Goal: Task Accomplishment & Management: Complete application form

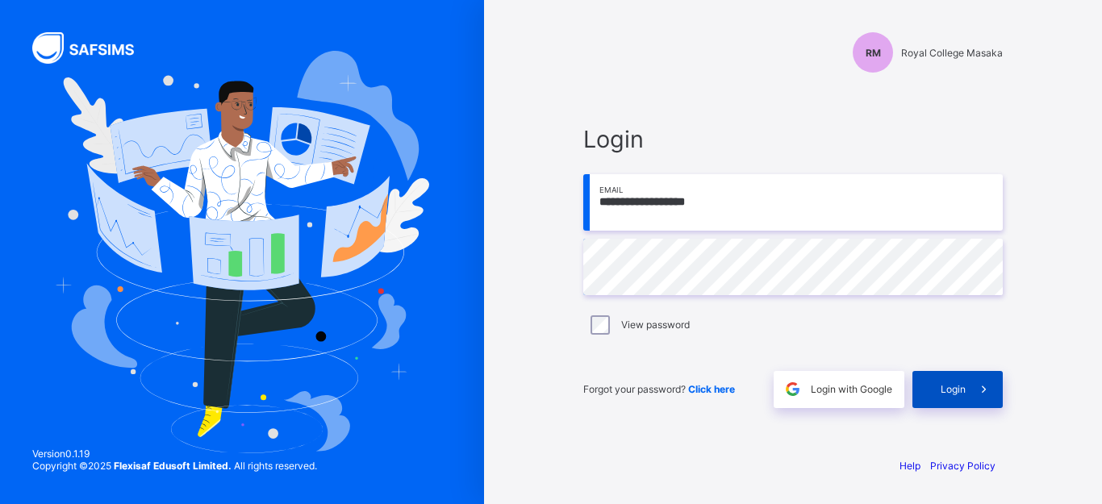
click at [952, 391] on span "Login" at bounding box center [952, 389] width 25 height 12
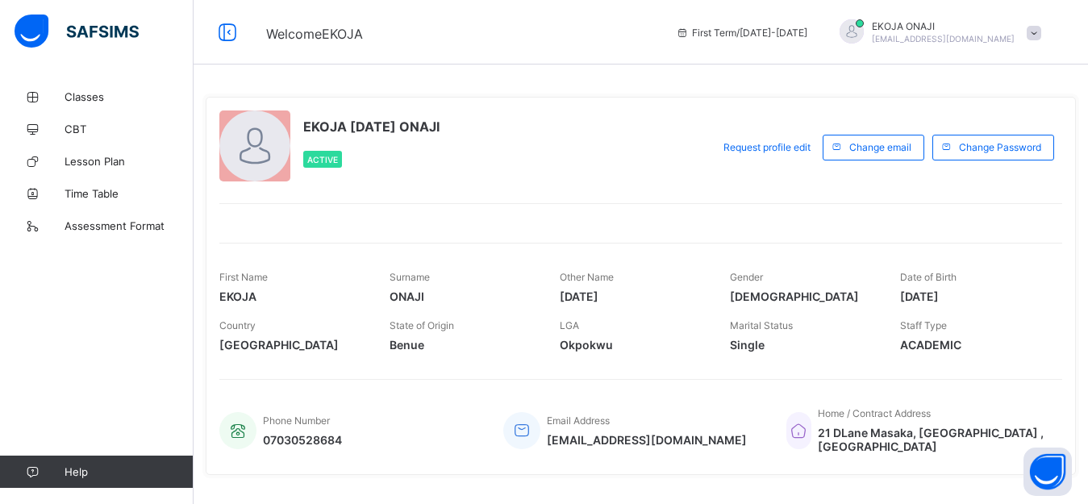
click at [253, 144] on div at bounding box center [254, 145] width 71 height 71
click at [98, 157] on span "Lesson Plan" at bounding box center [129, 161] width 129 height 13
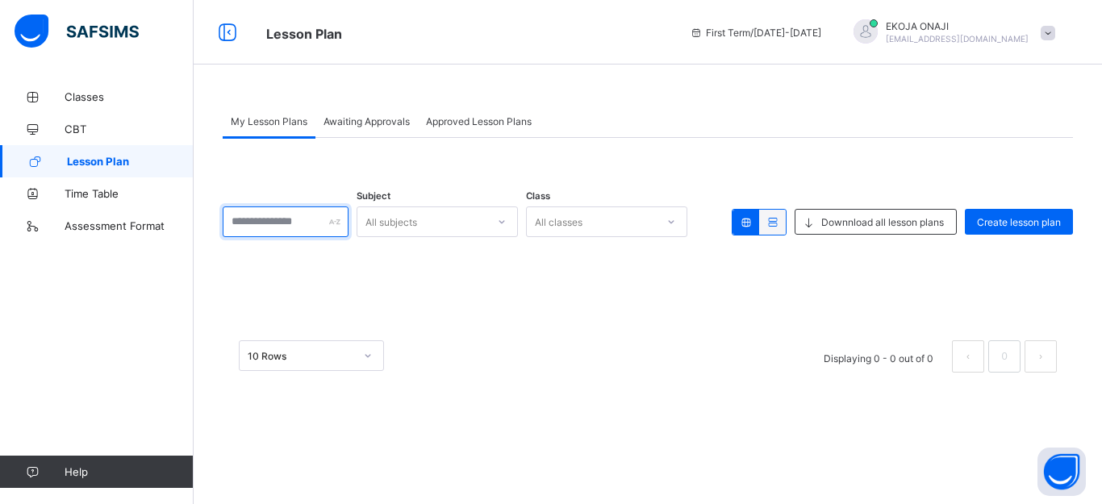
click at [348, 221] on div at bounding box center [286, 221] width 126 height 31
click at [486, 222] on div "All subjects" at bounding box center [421, 221] width 129 height 23
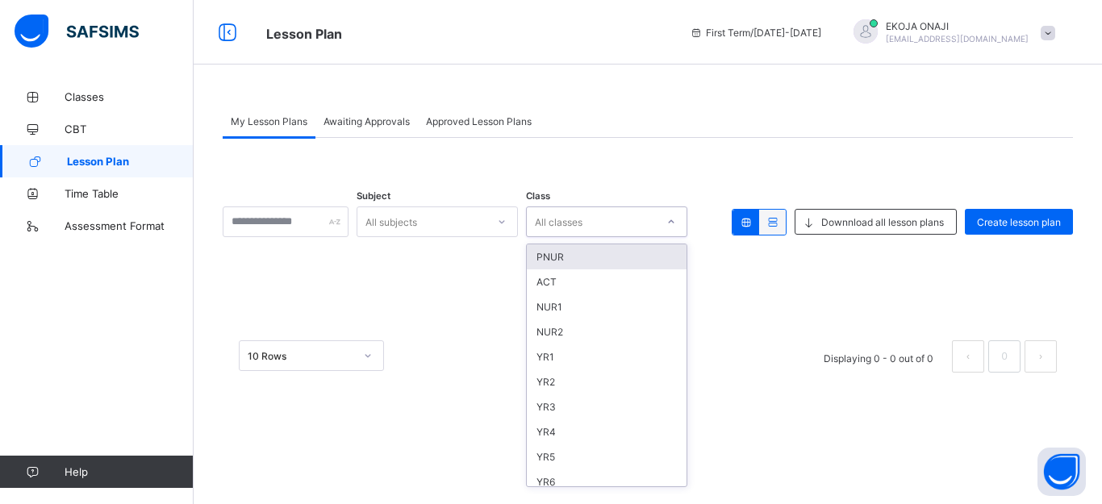
click at [582, 223] on div "All classes" at bounding box center [559, 221] width 48 height 31
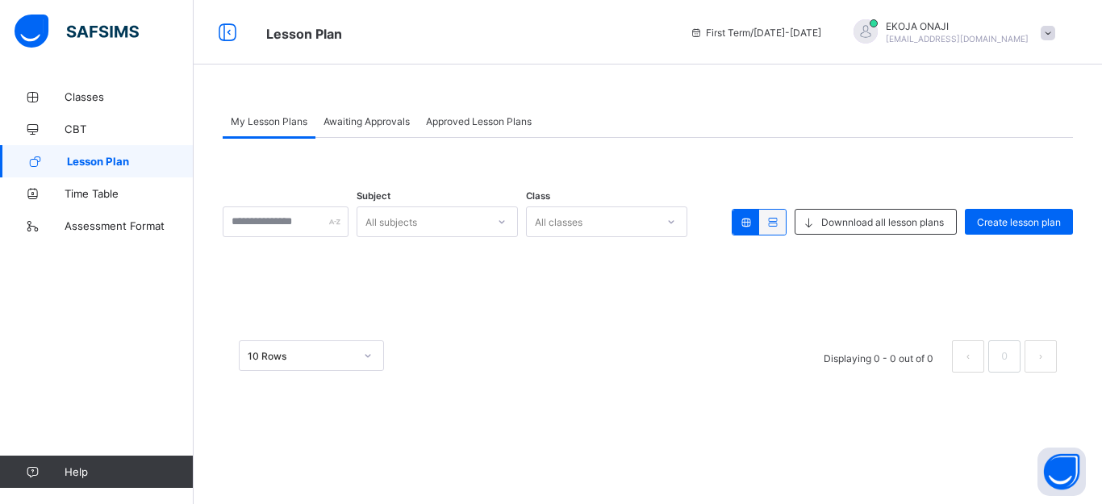
click at [777, 290] on div "Subject All subjects Class All classes Downnload all lesson plans Create lesson…" at bounding box center [648, 263] width 850 height 251
click at [1021, 220] on span "Create lesson plan" at bounding box center [1019, 222] width 84 height 12
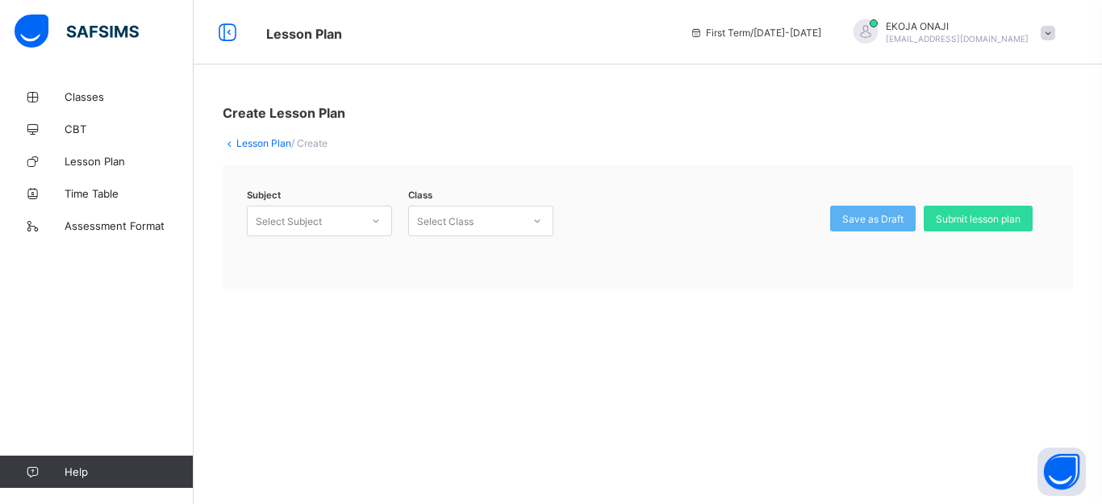
click at [372, 224] on icon at bounding box center [376, 221] width 10 height 16
click at [362, 260] on div "DATA PROCESSING (DAP)" at bounding box center [320, 256] width 144 height 25
click at [538, 223] on icon at bounding box center [537, 221] width 10 height 16
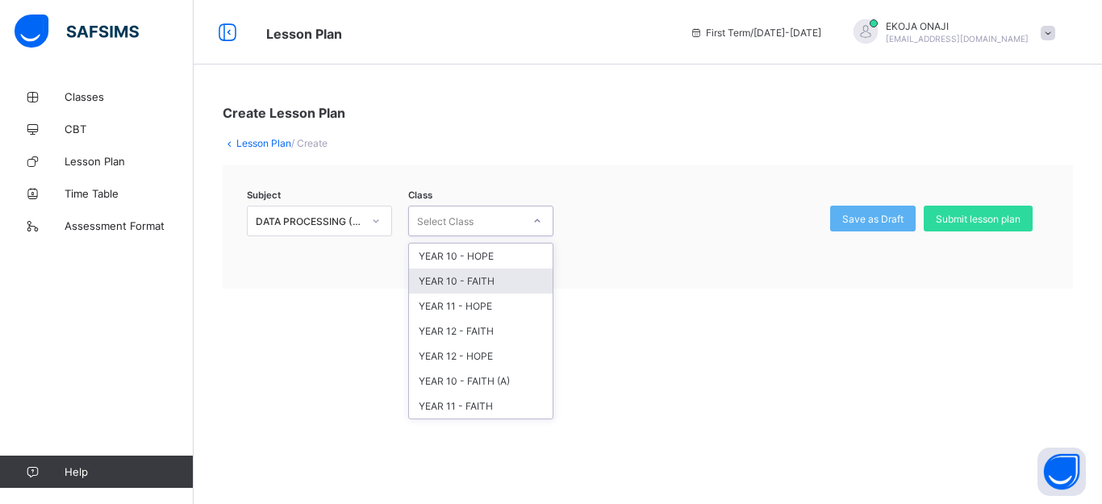
click at [485, 280] on div "YEAR 10 - FAITH" at bounding box center [481, 281] width 144 height 25
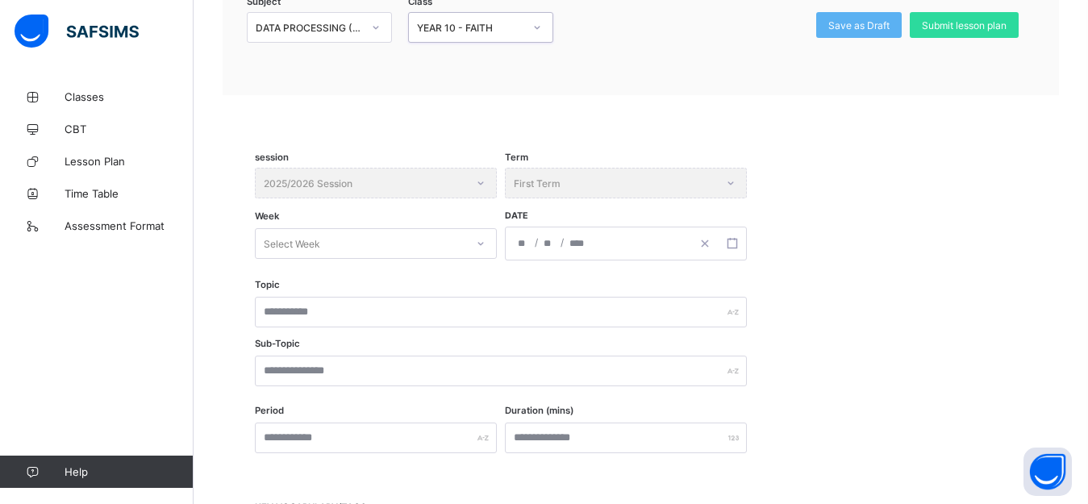
scroll to position [197, 0]
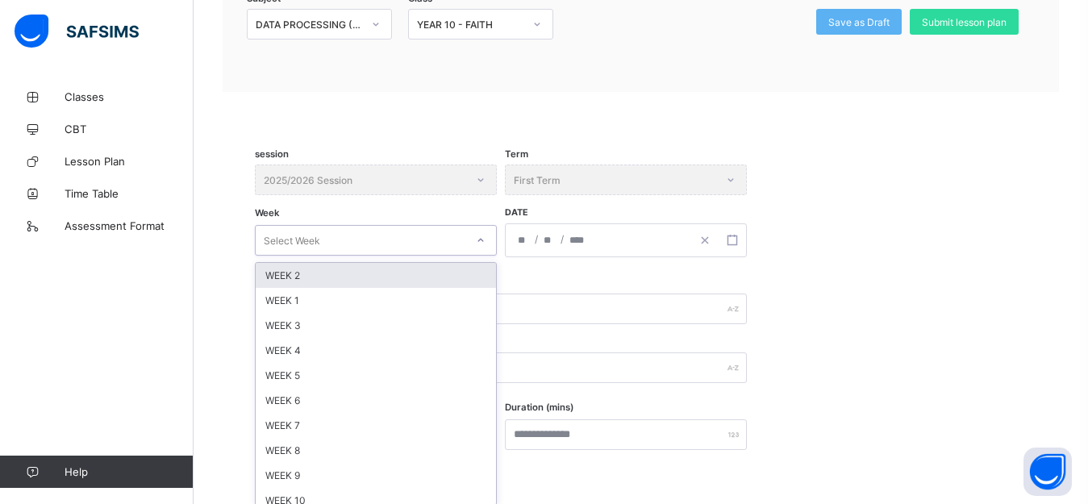
click at [481, 240] on icon at bounding box center [481, 240] width 10 height 16
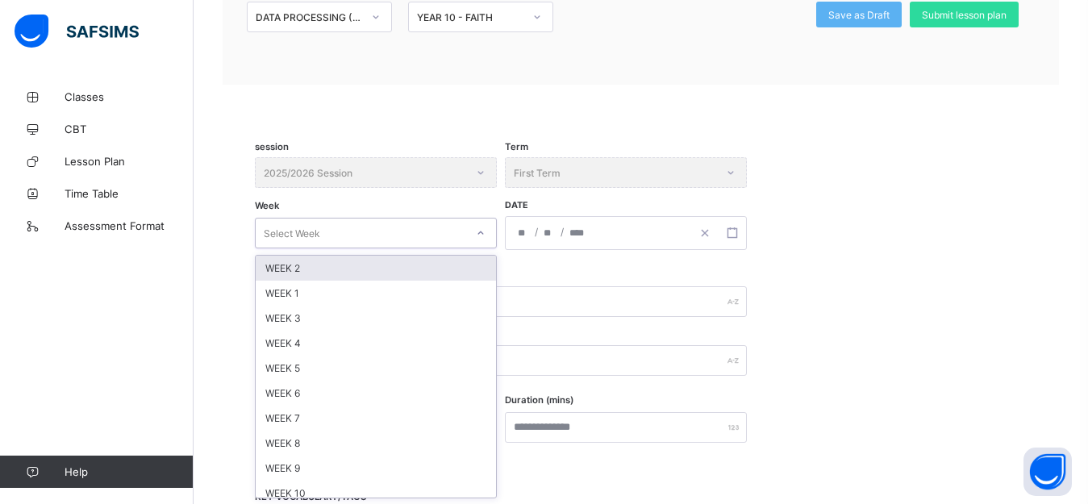
scroll to position [205, 0]
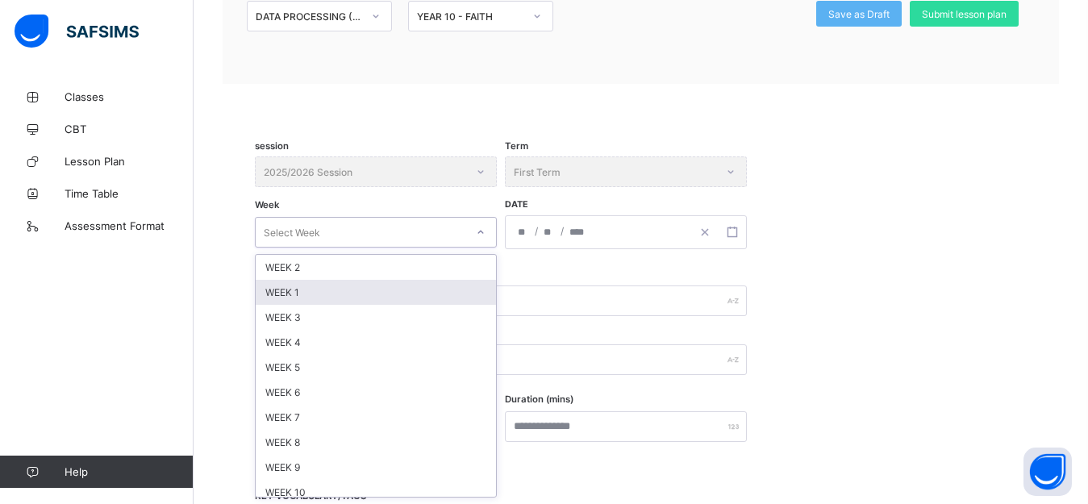
click at [347, 288] on div "WEEK 1" at bounding box center [376, 292] width 240 height 25
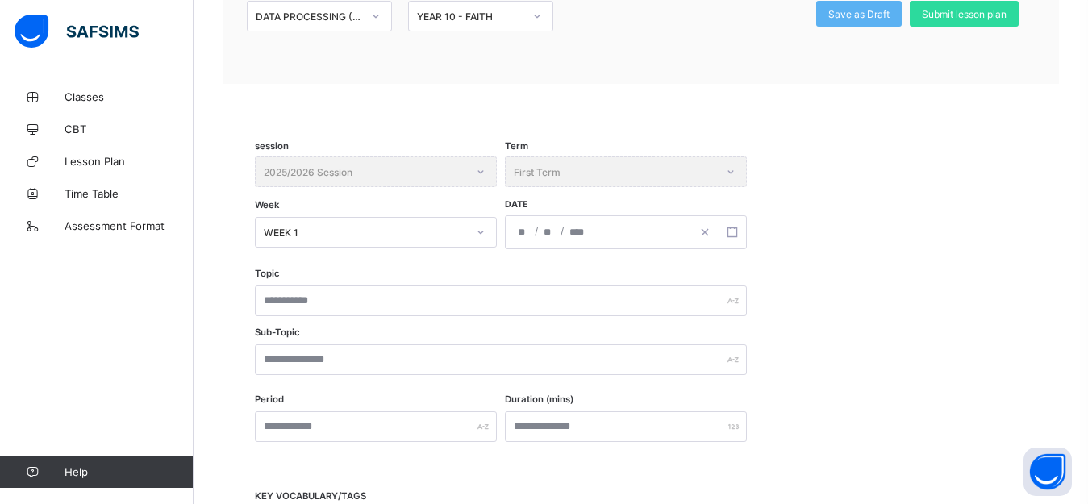
click at [603, 232] on div "/ /" at bounding box center [598, 232] width 185 height 32
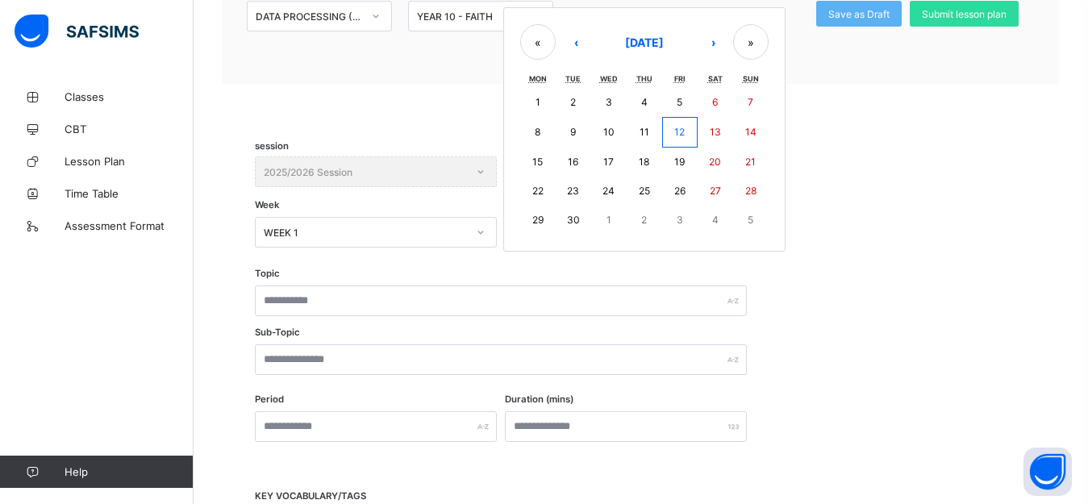
click at [537, 157] on abbr "15" at bounding box center [537, 162] width 10 height 12
type input "**********"
type input "*"
type input "**"
type input "****"
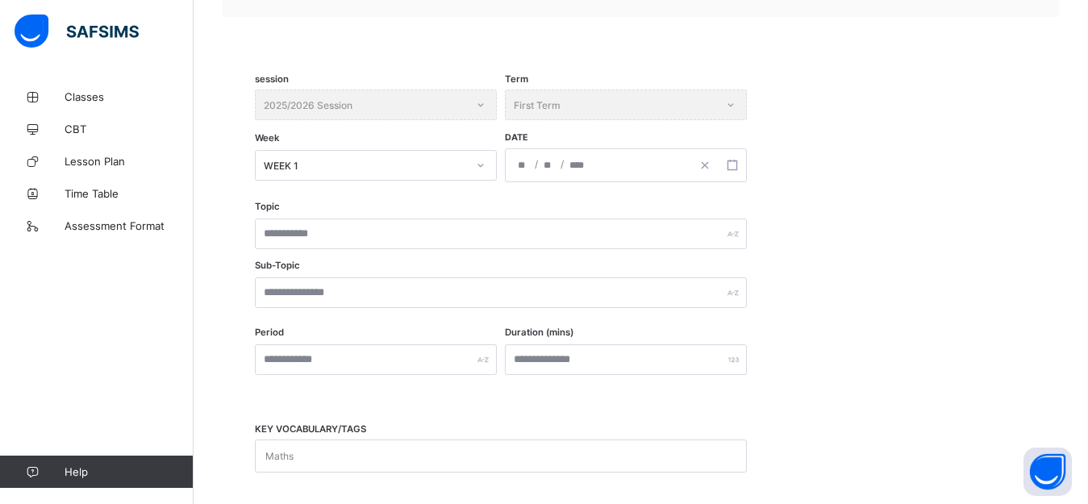
scroll to position [290, 0]
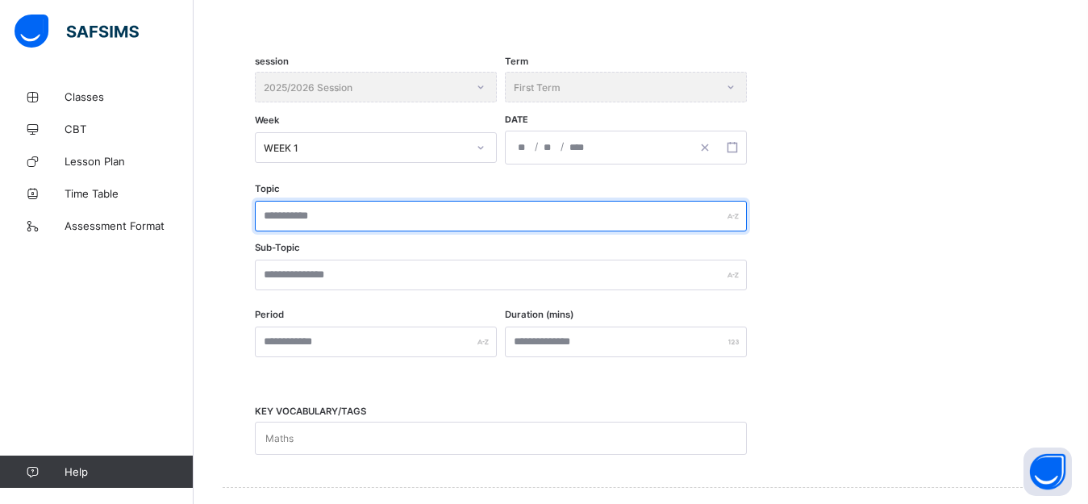
click at [411, 221] on input "text" at bounding box center [501, 216] width 492 height 31
type input "**********"
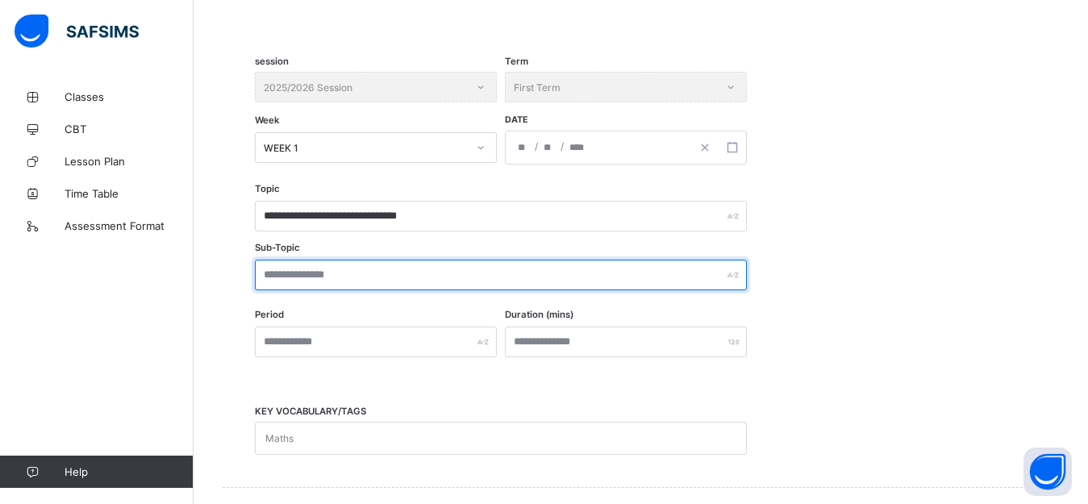
click at [413, 278] on input "text" at bounding box center [501, 275] width 492 height 31
type input "**********"
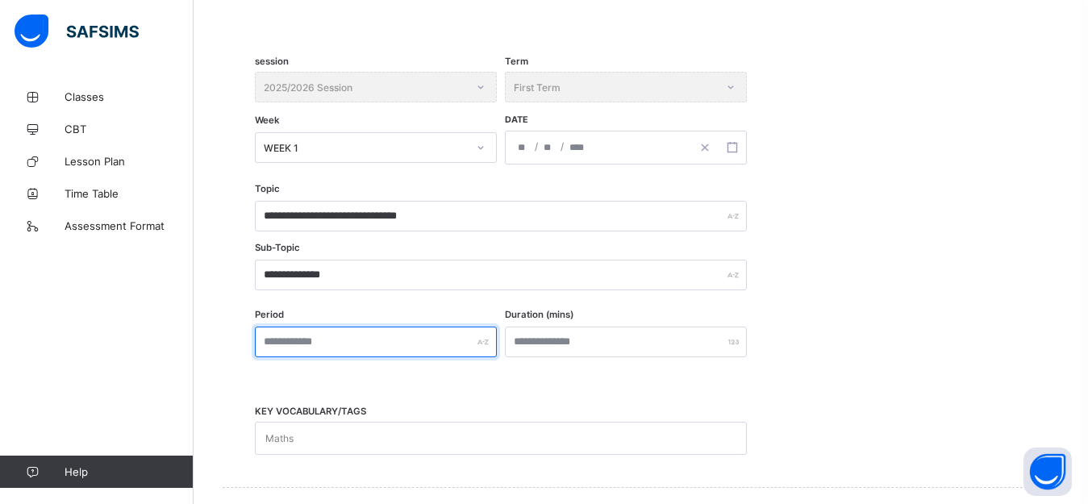
click at [372, 343] on input "text" at bounding box center [376, 342] width 242 height 31
type input "*"
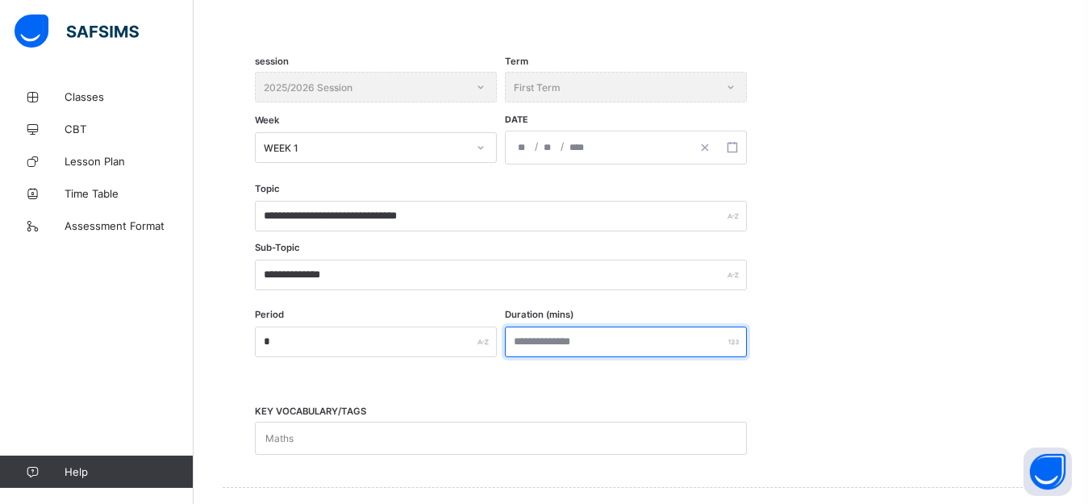
click at [605, 340] on input "number" at bounding box center [626, 342] width 242 height 31
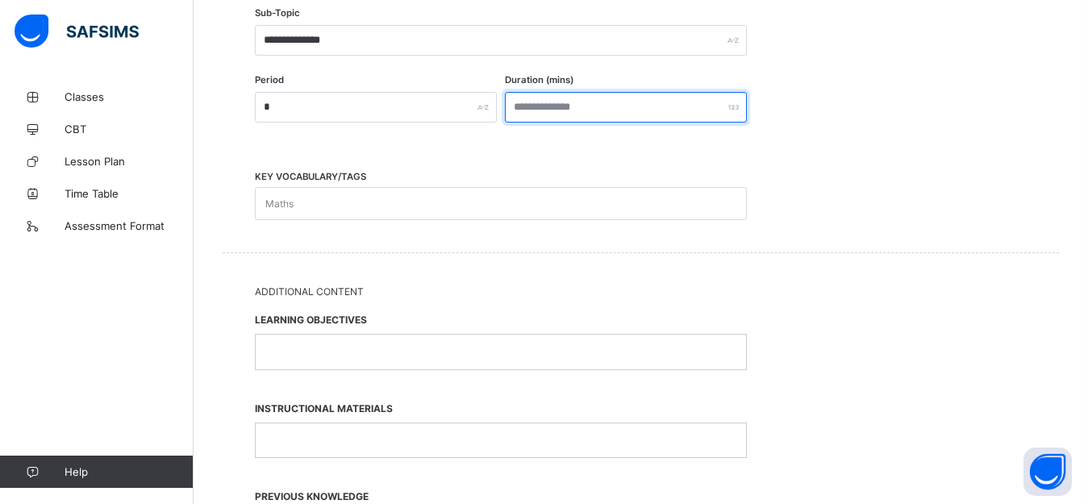
scroll to position [530, 0]
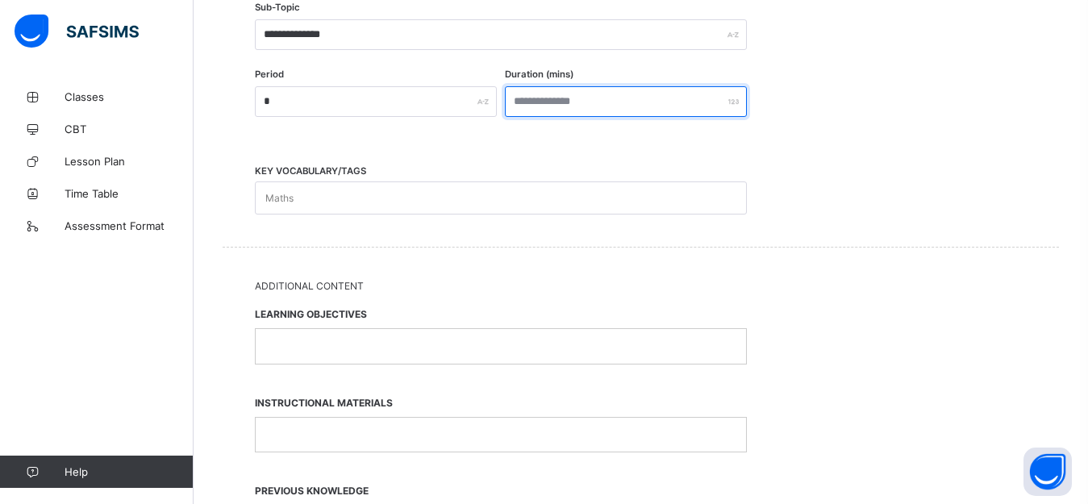
type input "**"
click at [309, 196] on div "Maths" at bounding box center [486, 197] width 460 height 31
type input "*"
type input "********"
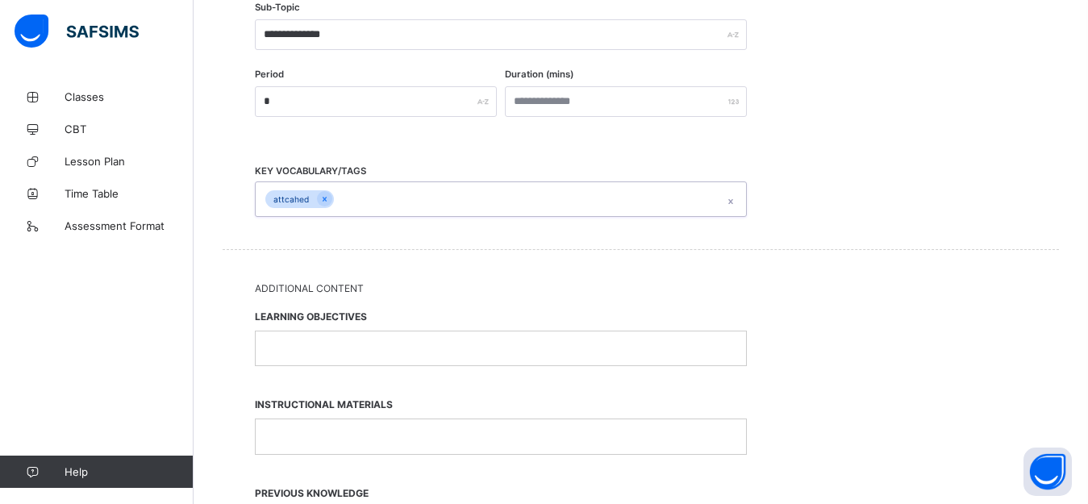
click at [353, 349] on p at bounding box center [501, 348] width 466 height 15
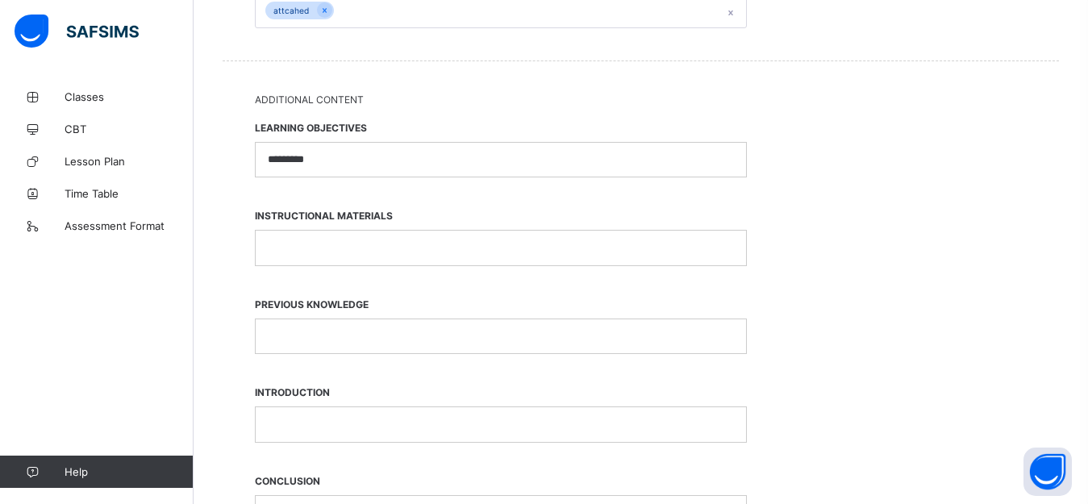
scroll to position [724, 0]
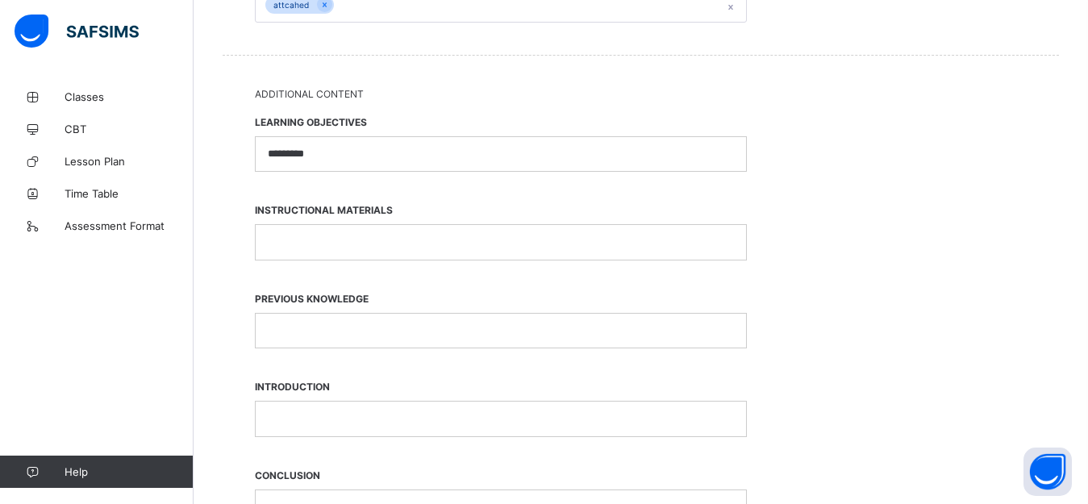
click at [406, 239] on p at bounding box center [501, 242] width 466 height 15
click at [372, 328] on p at bounding box center [501, 330] width 466 height 15
click at [346, 420] on p at bounding box center [501, 418] width 466 height 15
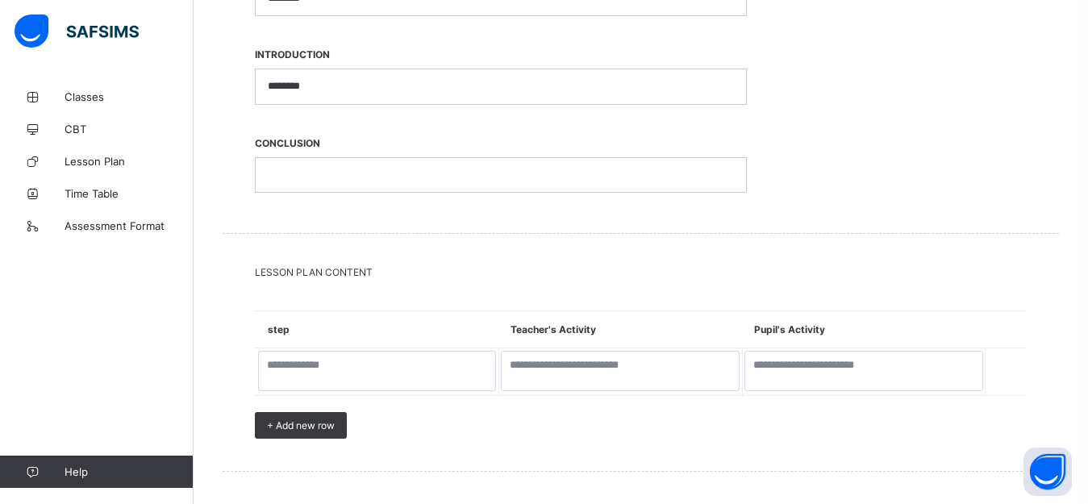
scroll to position [1062, 0]
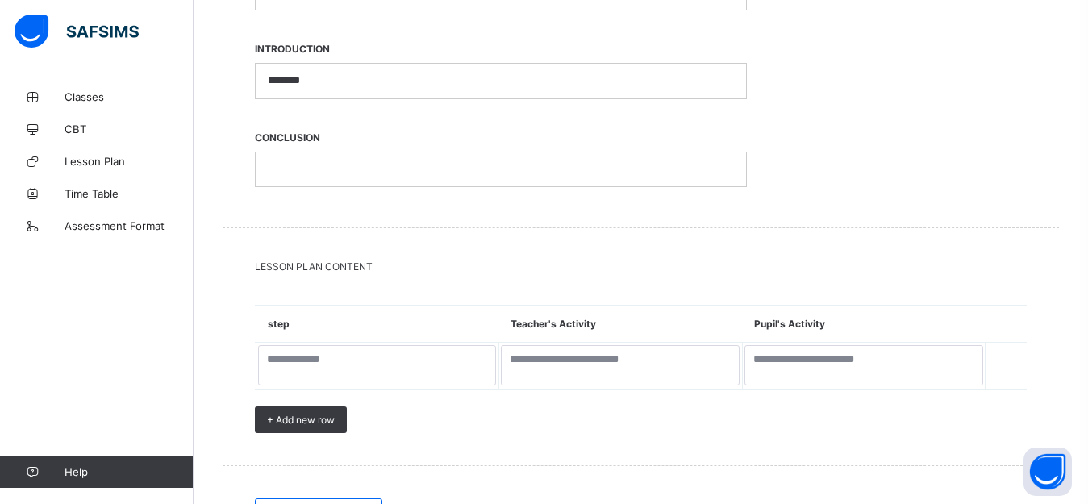
click at [315, 173] on p at bounding box center [501, 169] width 466 height 15
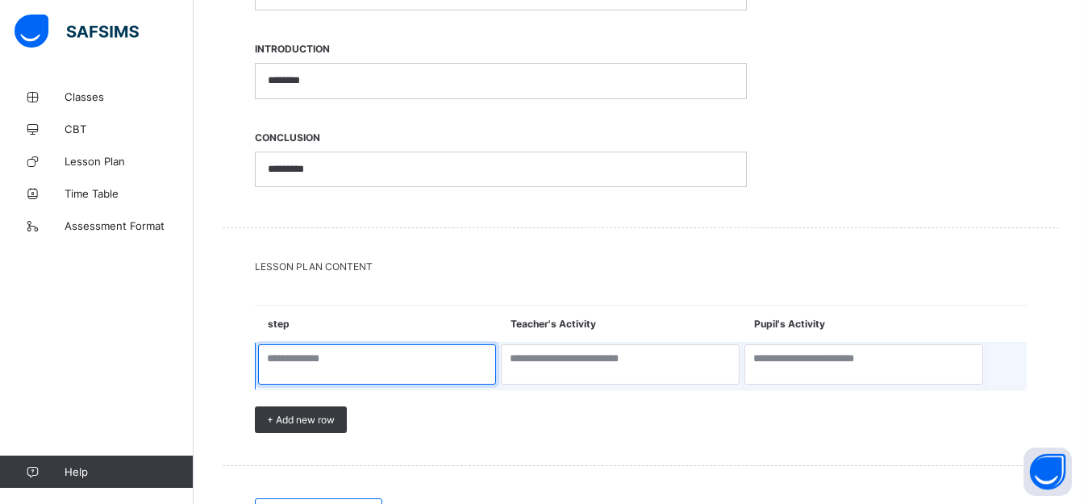
click at [365, 371] on textarea at bounding box center [377, 364] width 239 height 40
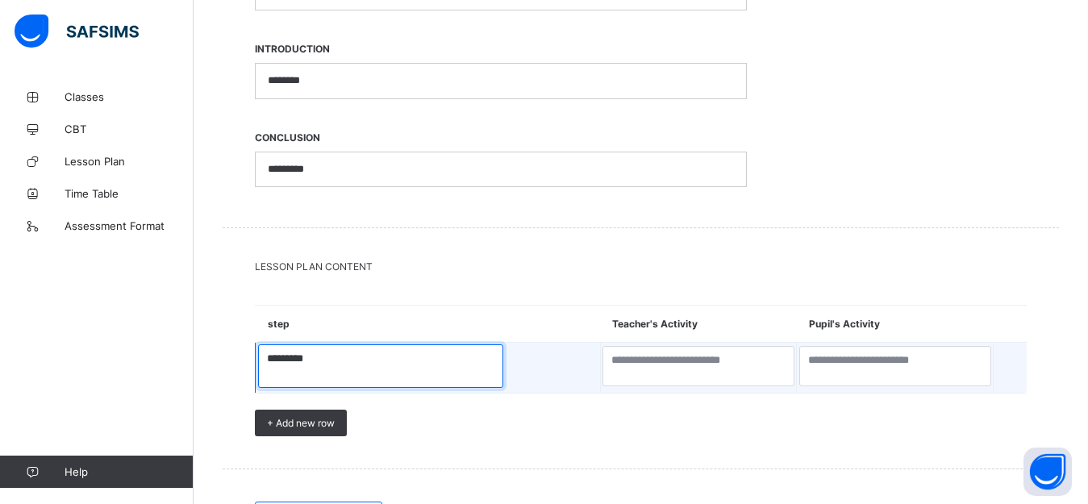
type textarea "********"
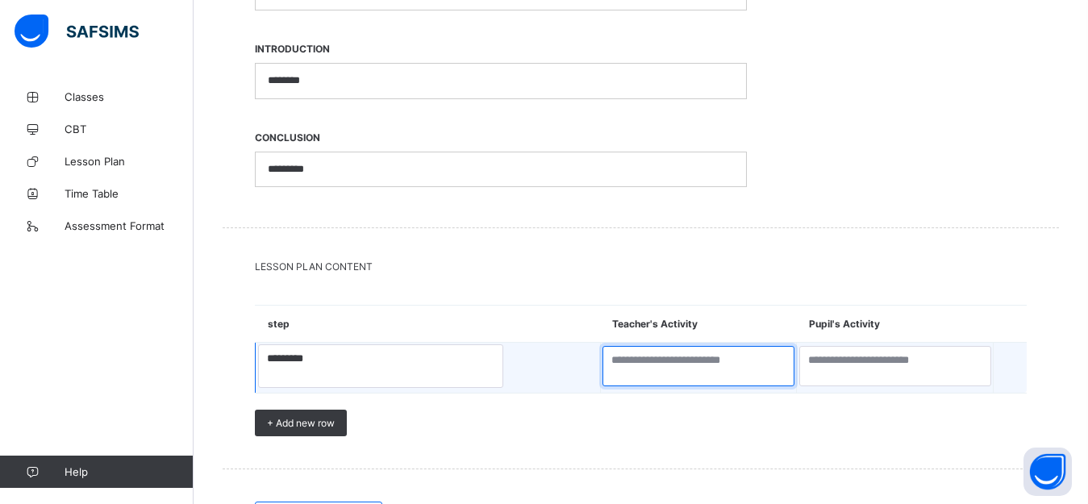
click at [602, 369] on textarea at bounding box center [698, 366] width 192 height 40
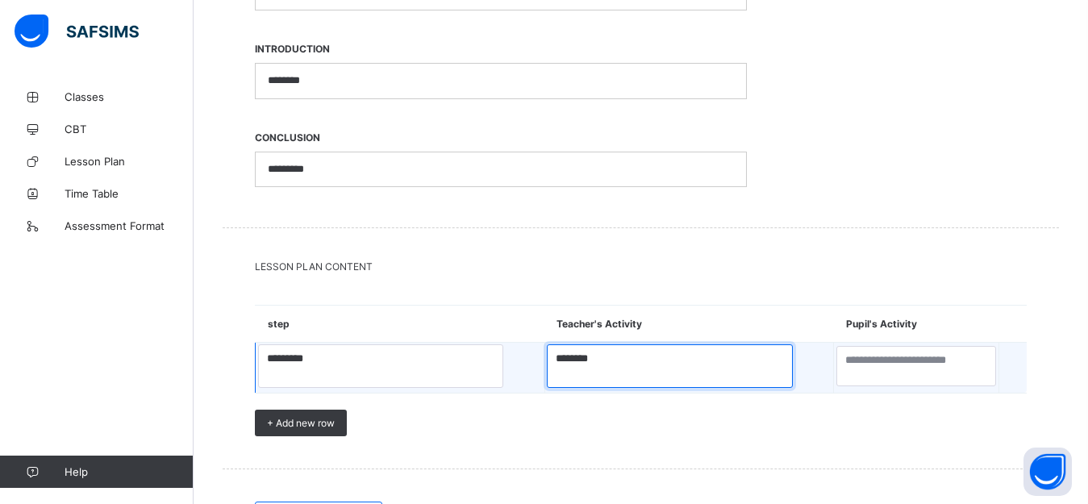
type textarea "********"
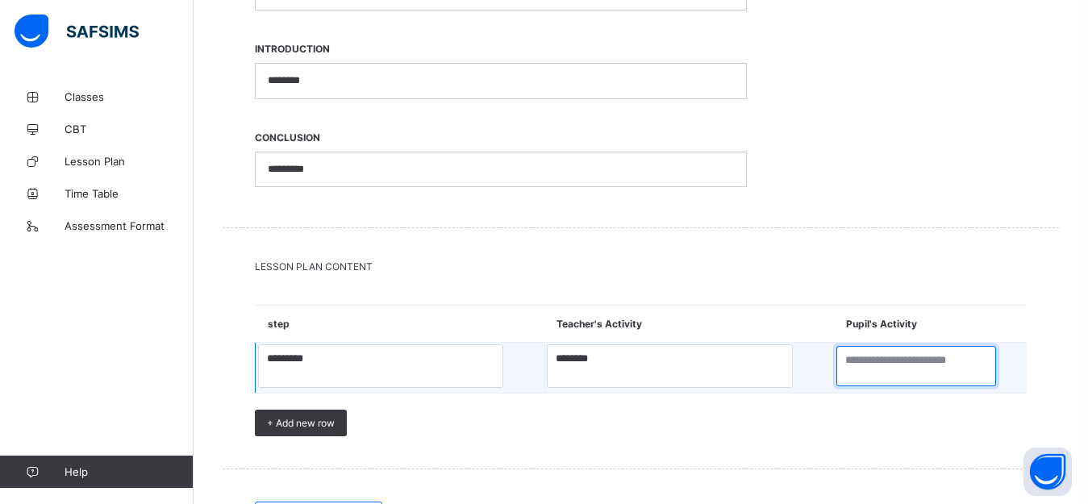
click at [836, 369] on textarea at bounding box center [916, 366] width 160 height 40
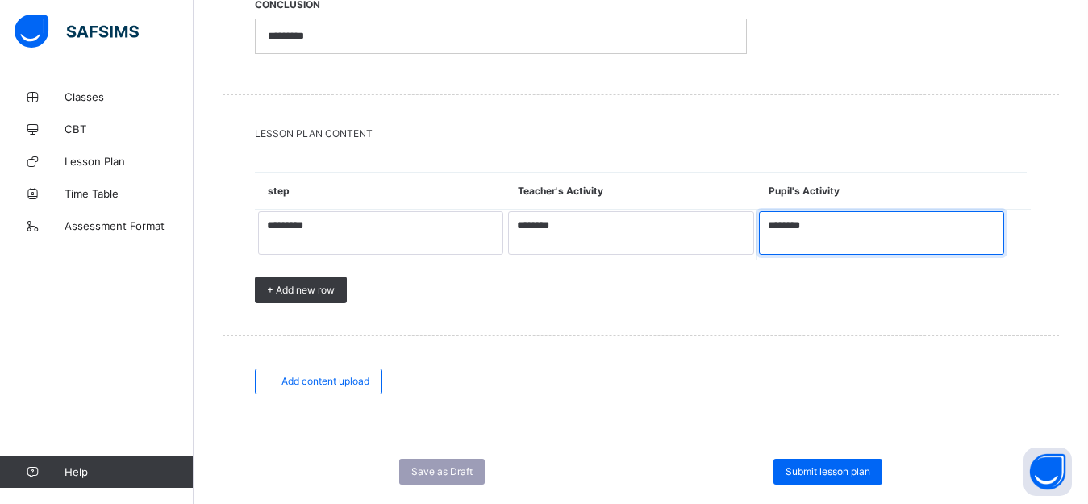
scroll to position [1232, 0]
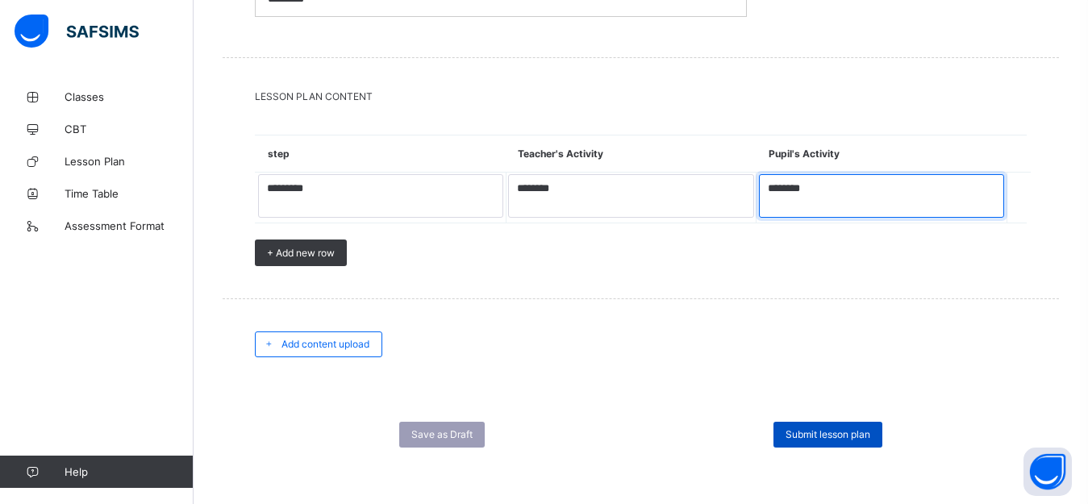
type textarea "********"
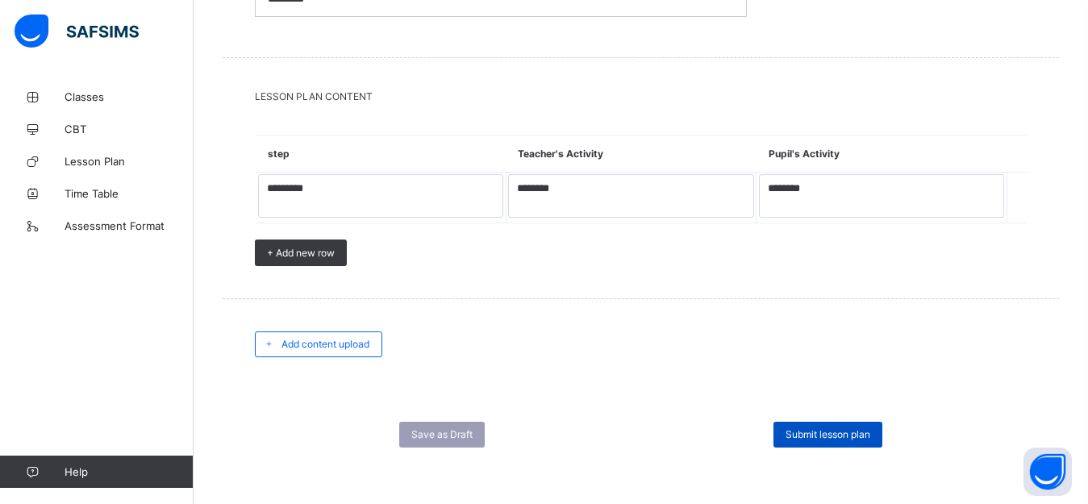
click at [841, 433] on span "Submit lesson plan" at bounding box center [828, 434] width 85 height 12
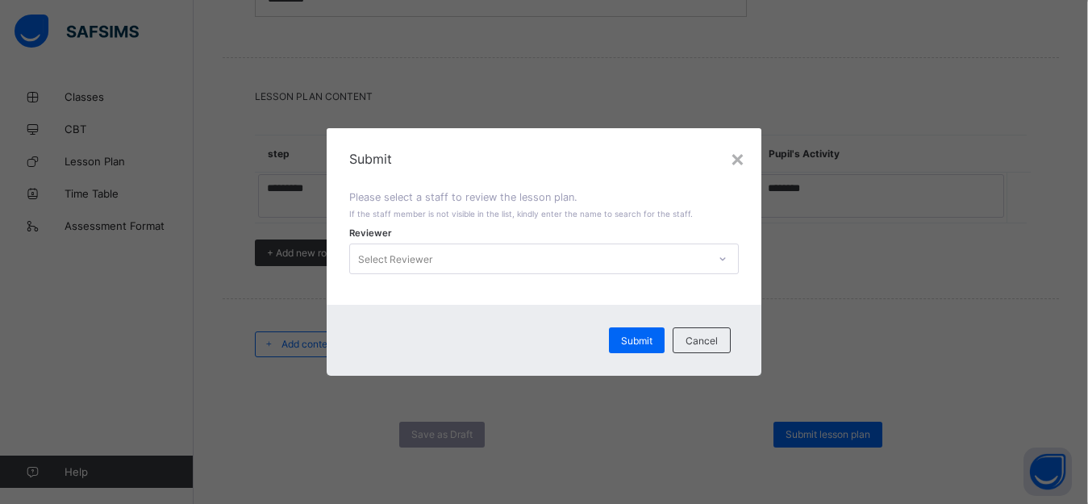
click at [727, 261] on icon at bounding box center [723, 259] width 10 height 16
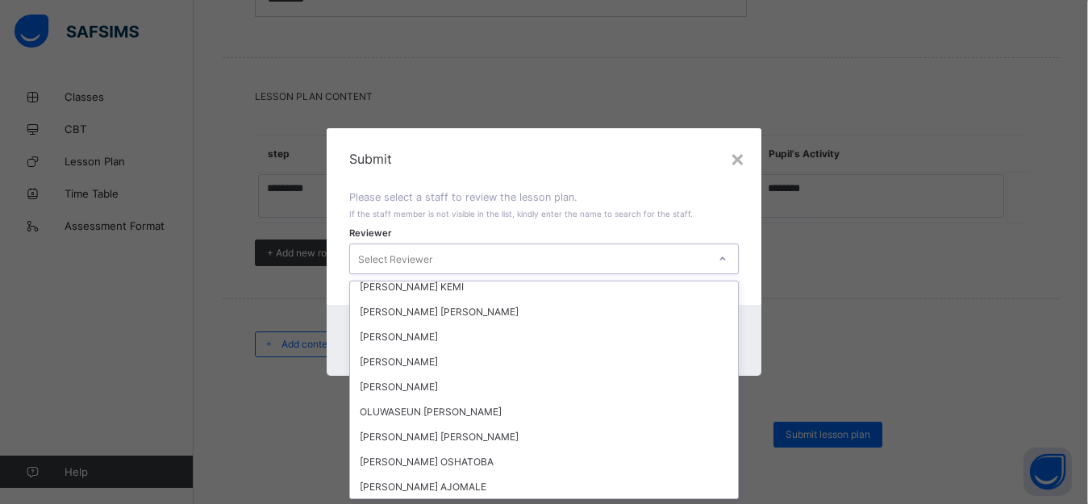
scroll to position [58, 0]
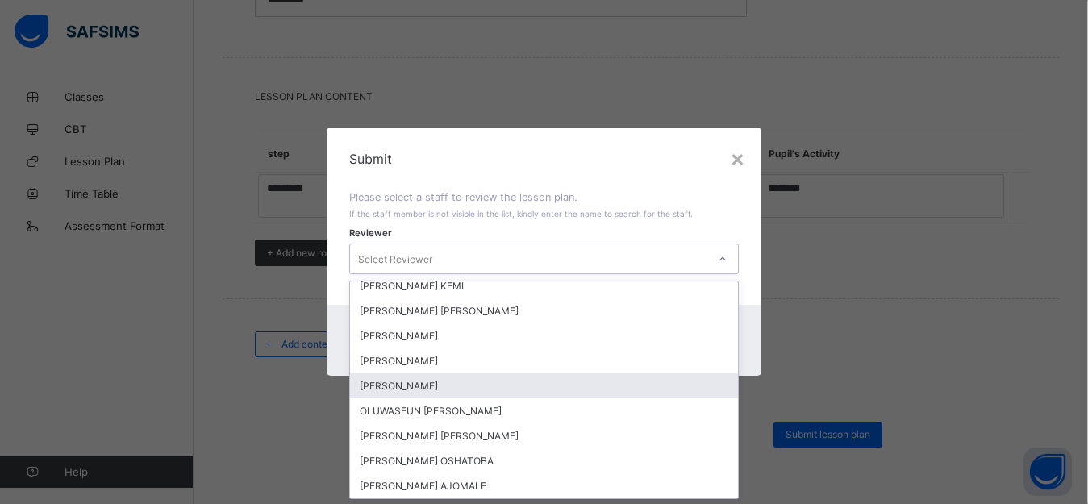
click at [440, 385] on div "[PERSON_NAME]" at bounding box center [544, 385] width 389 height 25
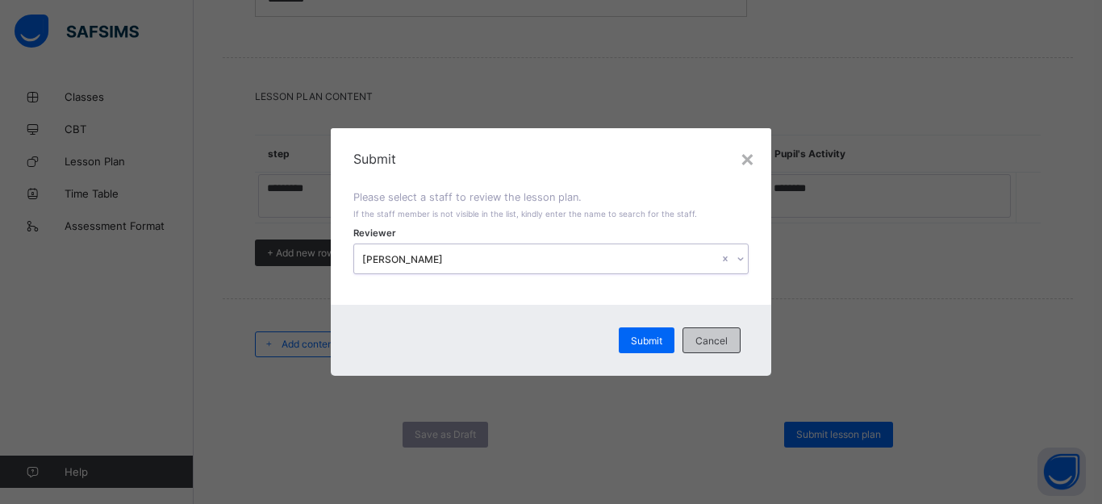
click at [718, 340] on span "Cancel" at bounding box center [711, 341] width 32 height 12
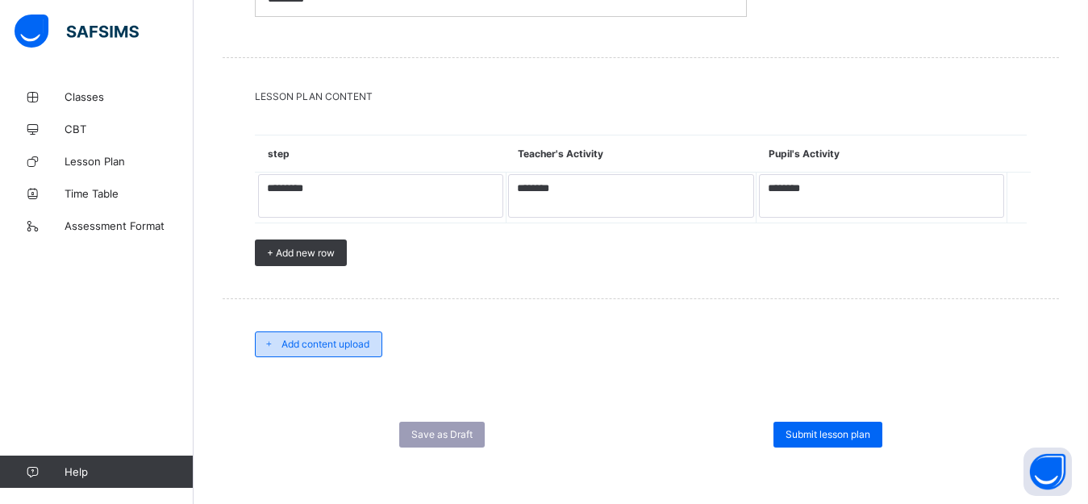
click at [335, 348] on span "Add content upload" at bounding box center [325, 344] width 88 height 12
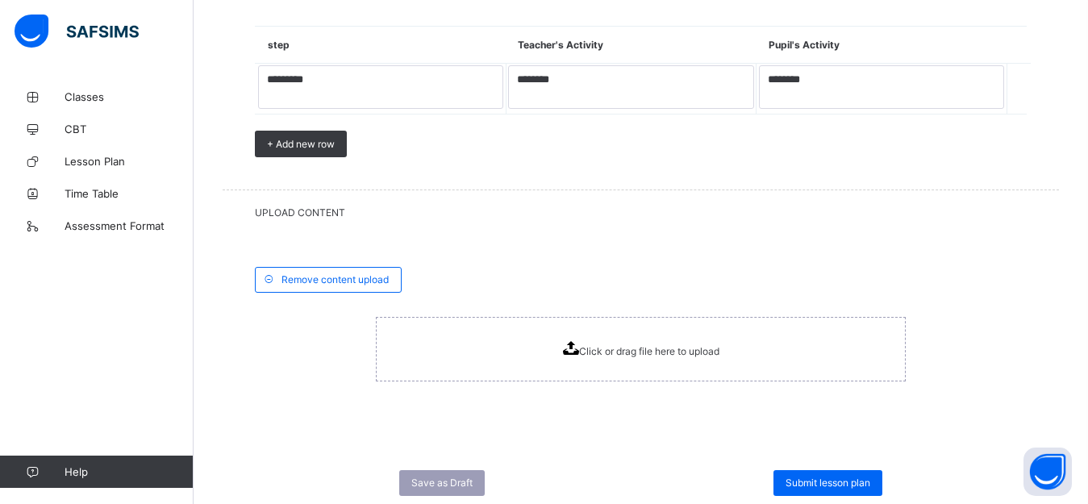
scroll to position [1390, 0]
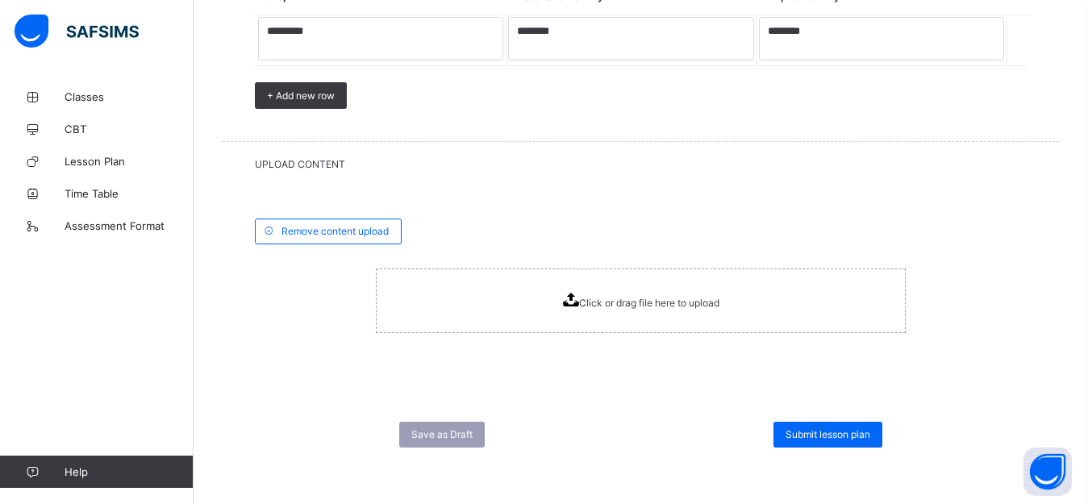
click at [579, 302] on icon at bounding box center [571, 300] width 16 height 14
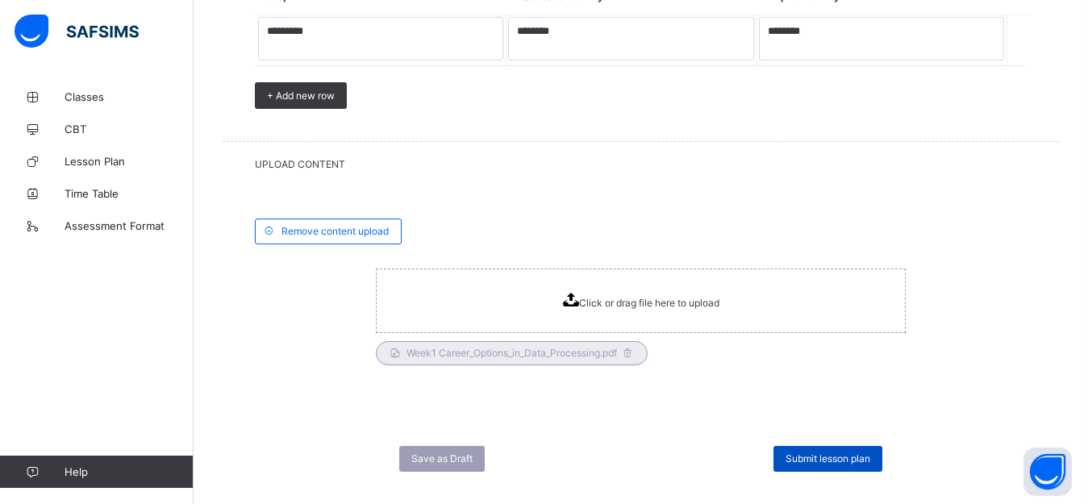
click at [837, 461] on span "Submit lesson plan" at bounding box center [828, 458] width 85 height 12
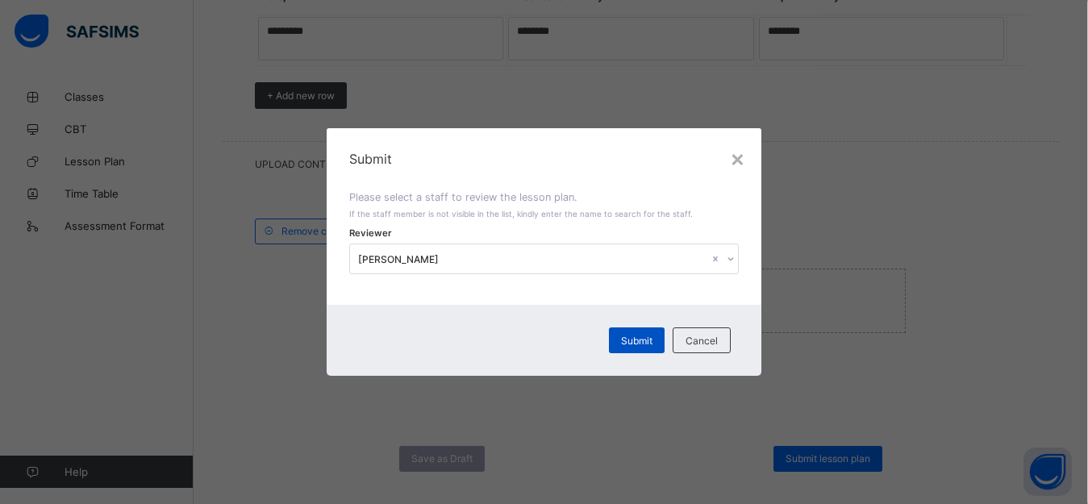
click at [640, 340] on span "Submit" at bounding box center [636, 341] width 31 height 12
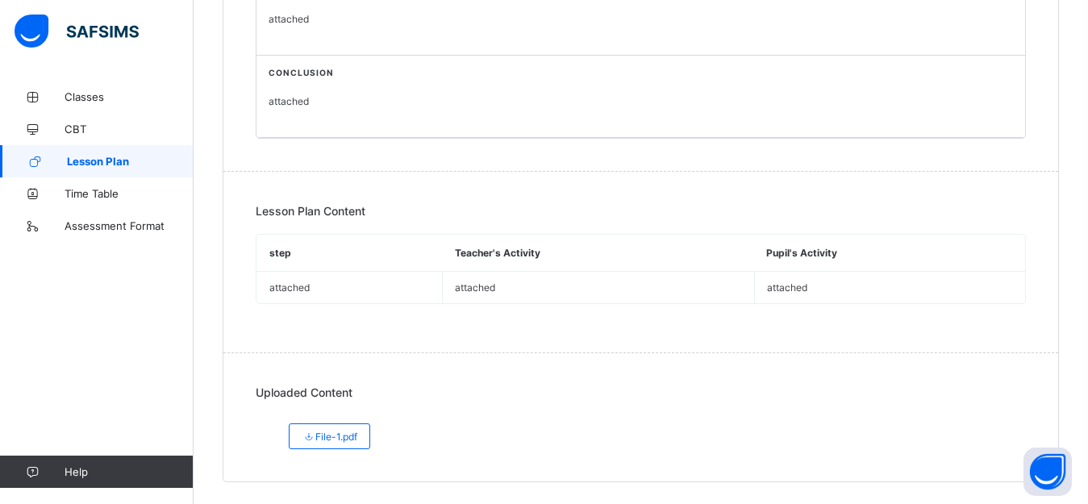
scroll to position [778, 0]
click at [337, 431] on span "File-1.pdf" at bounding box center [330, 434] width 56 height 12
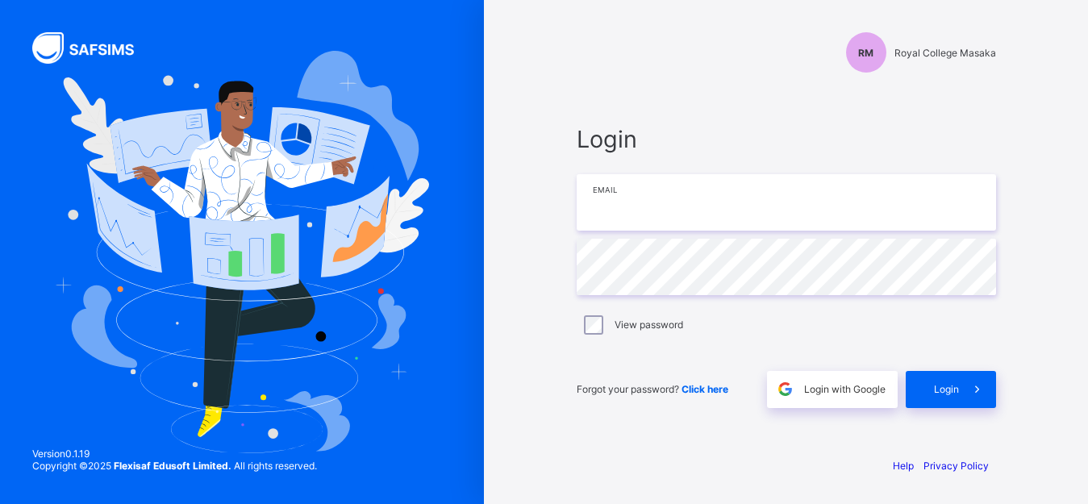
type input "**********"
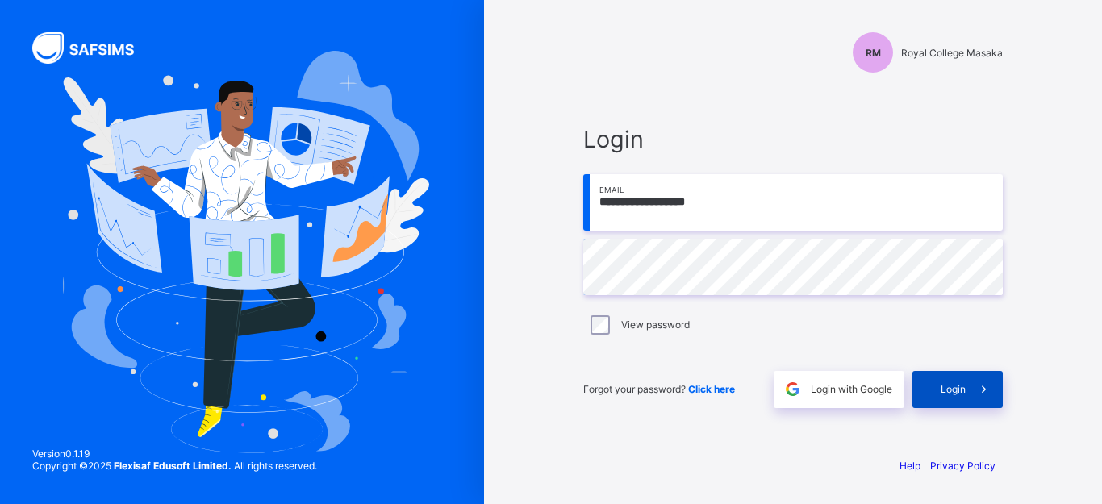
click at [956, 387] on span "Login" at bounding box center [952, 389] width 25 height 12
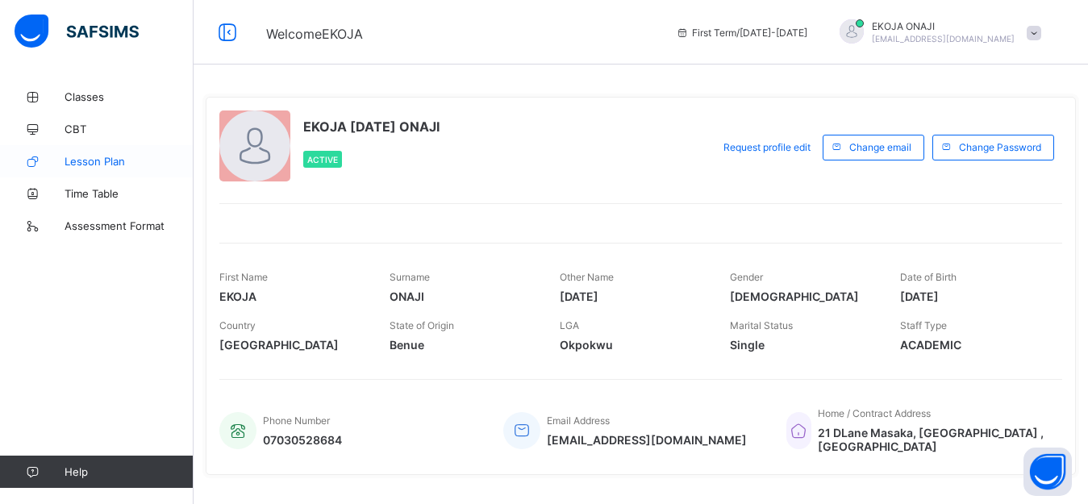
click at [118, 169] on link "Lesson Plan" at bounding box center [97, 161] width 194 height 32
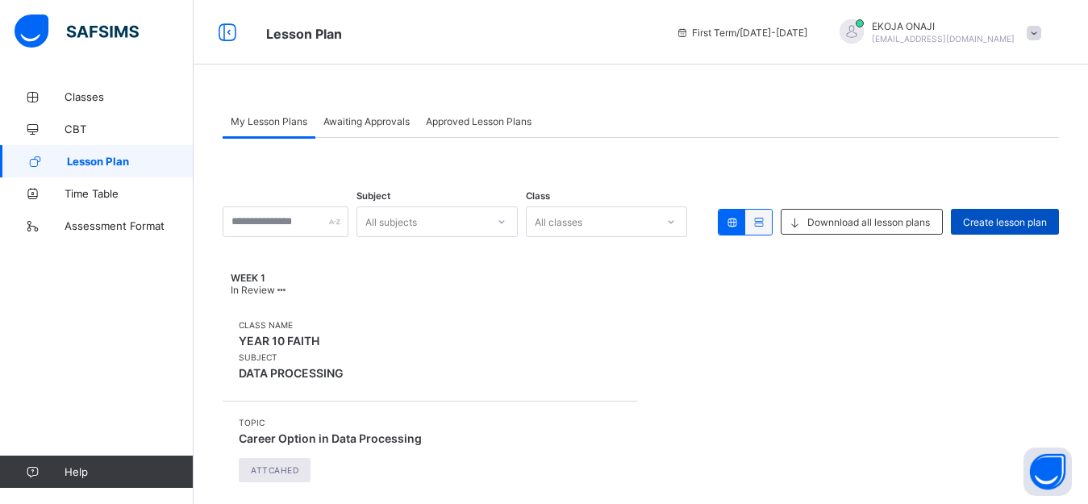
click at [1036, 222] on span "Create lesson plan" at bounding box center [1005, 222] width 84 height 12
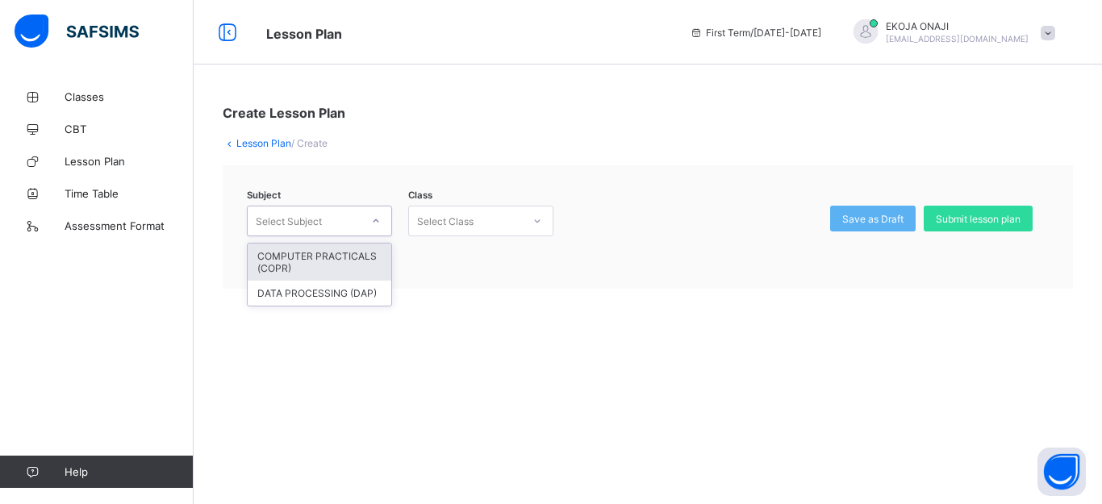
click at [381, 219] on div at bounding box center [375, 221] width 27 height 26
click at [306, 294] on div "DATA PROCESSING (DAP)" at bounding box center [320, 293] width 144 height 25
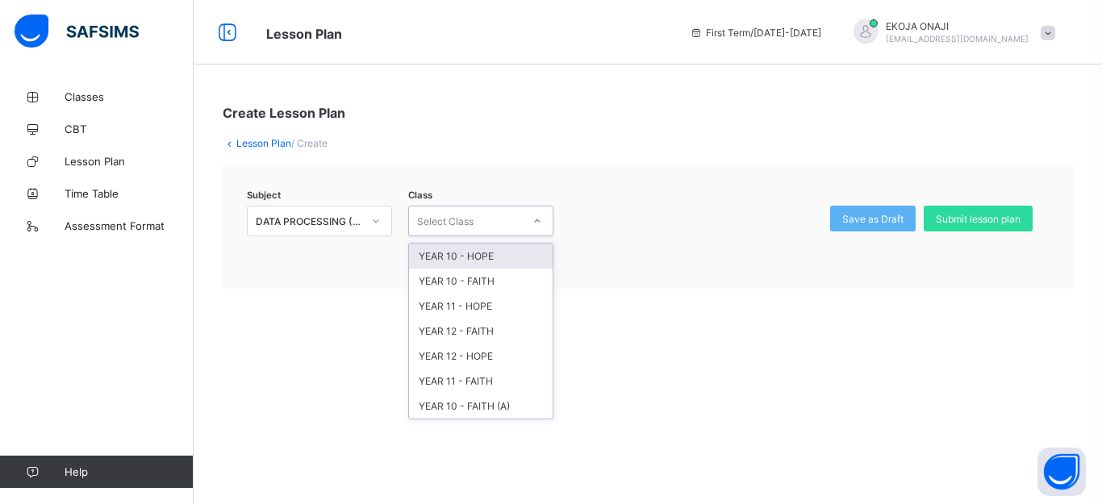
click at [460, 220] on div "Select Class" at bounding box center [445, 221] width 56 height 31
click at [478, 255] on div "YEAR 10 - HOPE" at bounding box center [481, 256] width 144 height 25
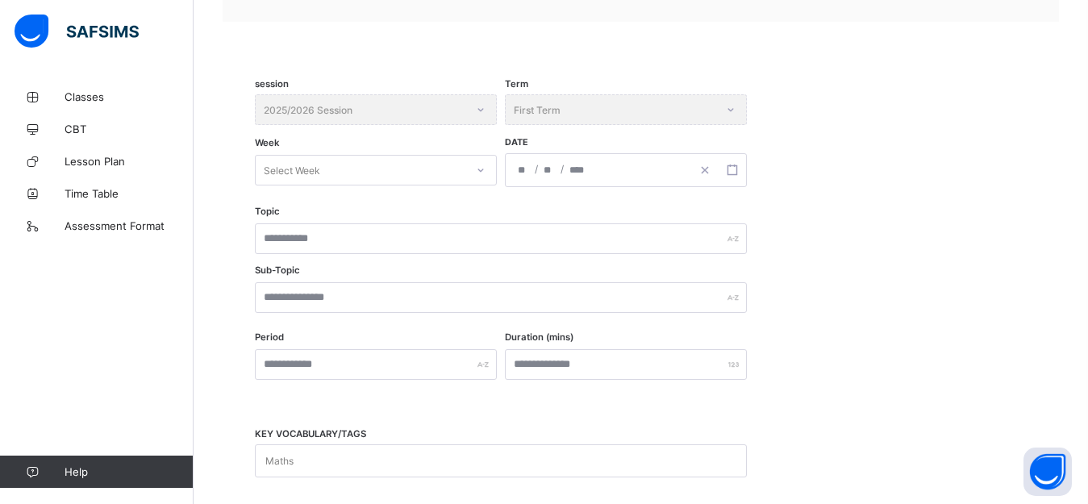
scroll to position [276, 0]
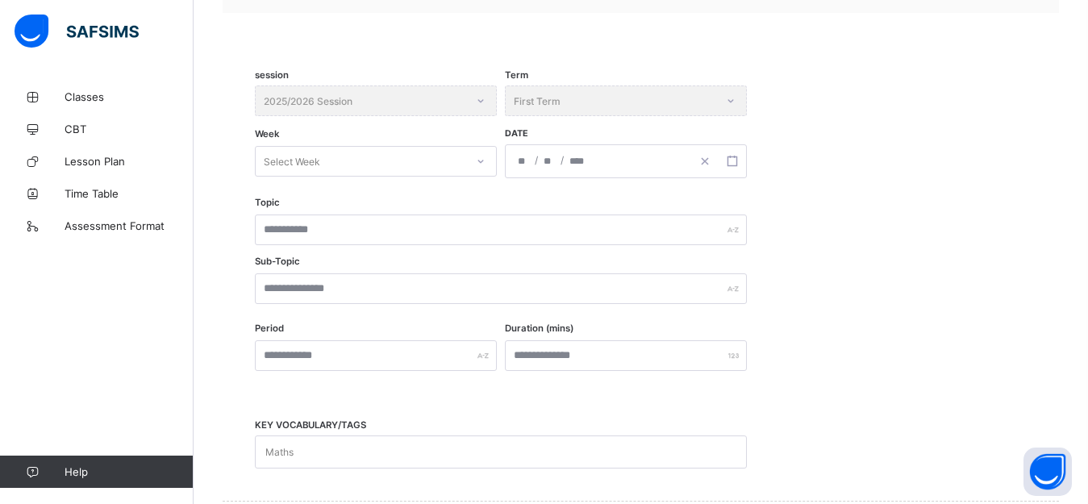
click at [420, 159] on div "Select Week" at bounding box center [361, 161] width 210 height 23
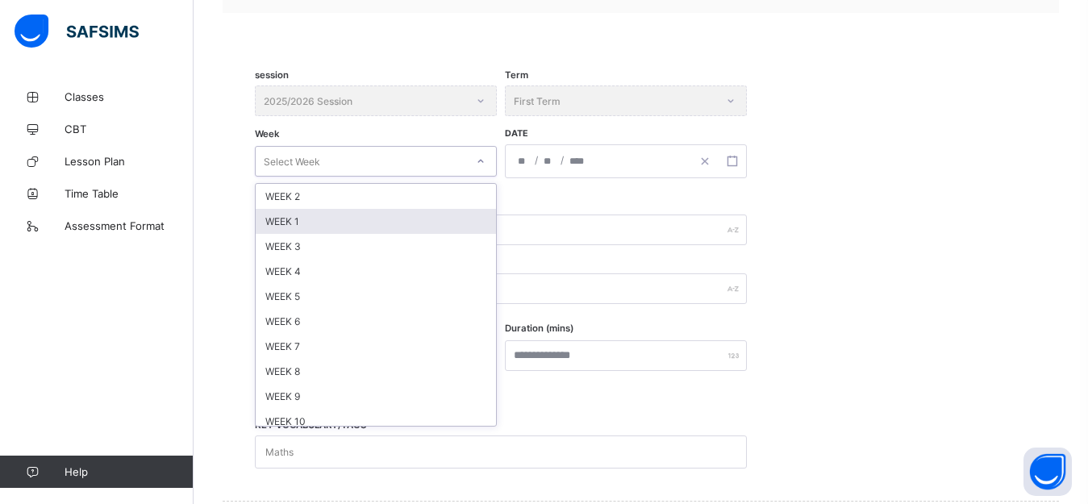
click at [307, 226] on div "WEEK 1" at bounding box center [376, 221] width 240 height 25
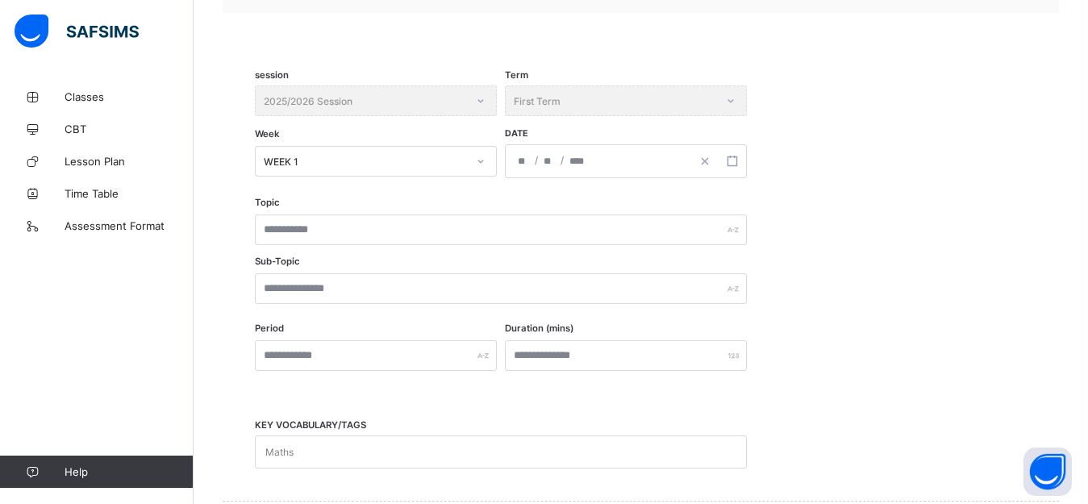
click at [644, 156] on div "/ /" at bounding box center [598, 161] width 185 height 32
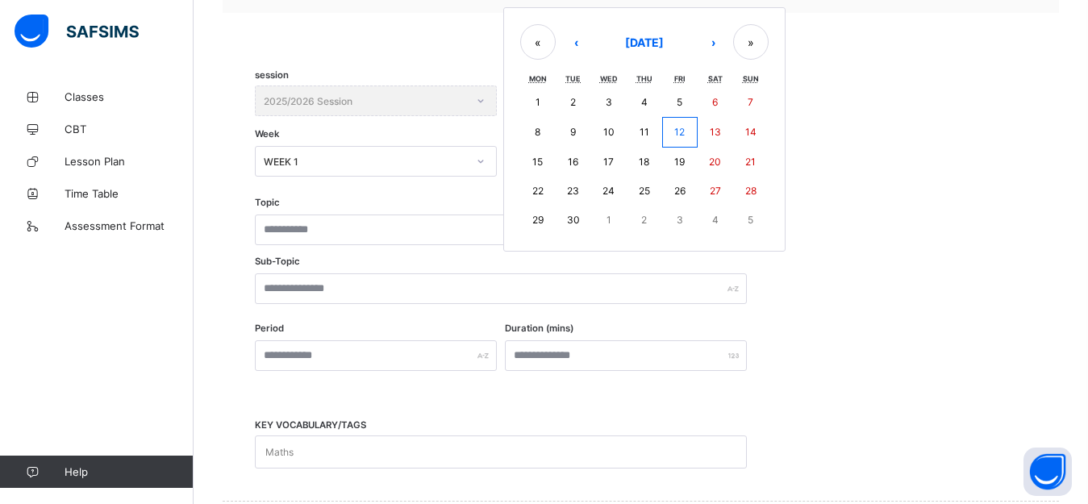
click at [537, 162] on abbr "15" at bounding box center [537, 162] width 10 height 12
type input "**********"
type input "*"
type input "**"
type input "****"
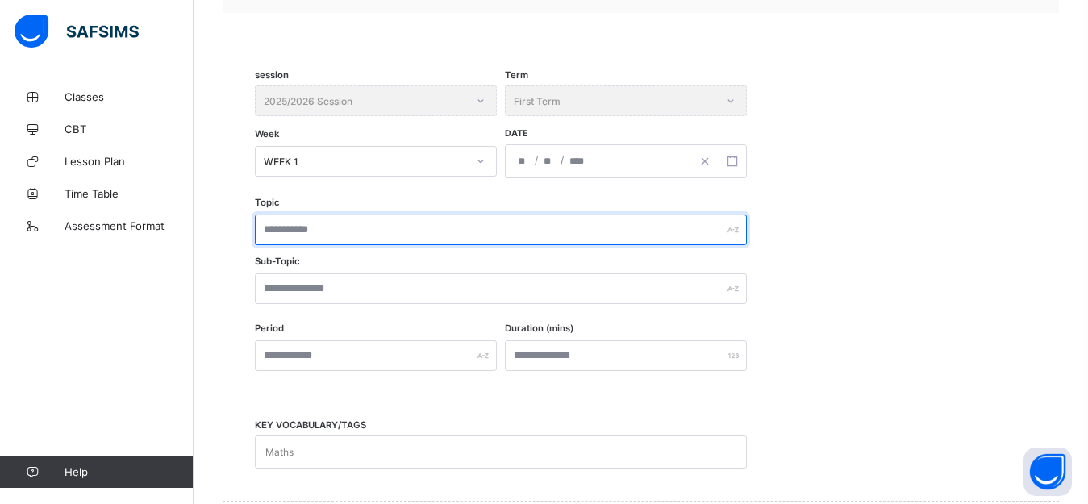
click at [352, 227] on input "text" at bounding box center [501, 230] width 492 height 31
type input "*"
type input "**********"
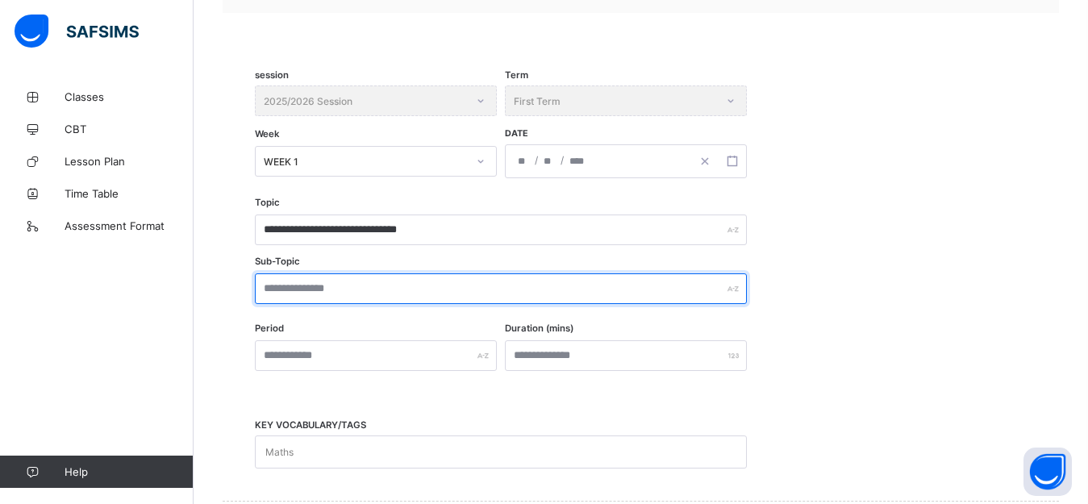
click at [368, 294] on input "text" at bounding box center [501, 288] width 492 height 31
type input "**********"
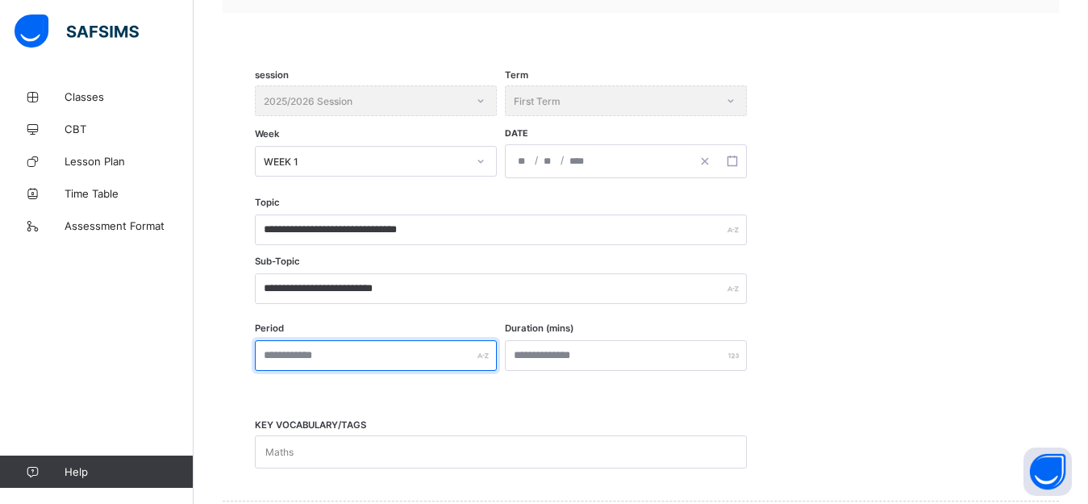
click at [365, 358] on input "text" at bounding box center [376, 355] width 242 height 31
type input "*"
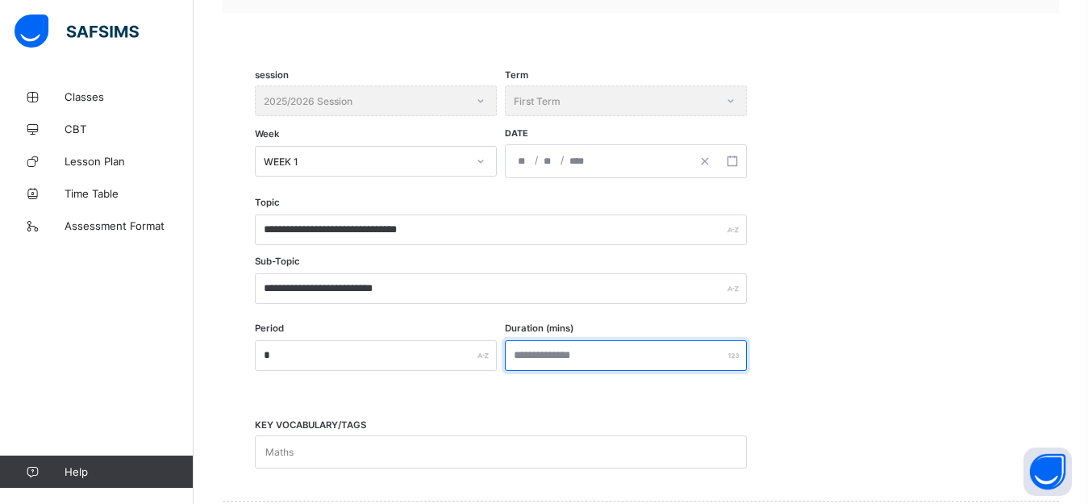
click at [610, 360] on input "number" at bounding box center [626, 355] width 242 height 31
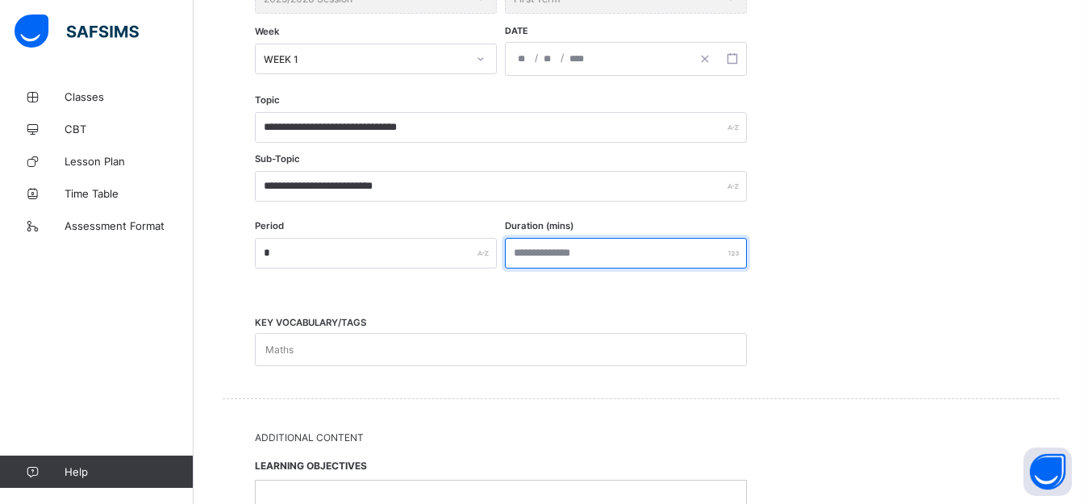
scroll to position [448, 0]
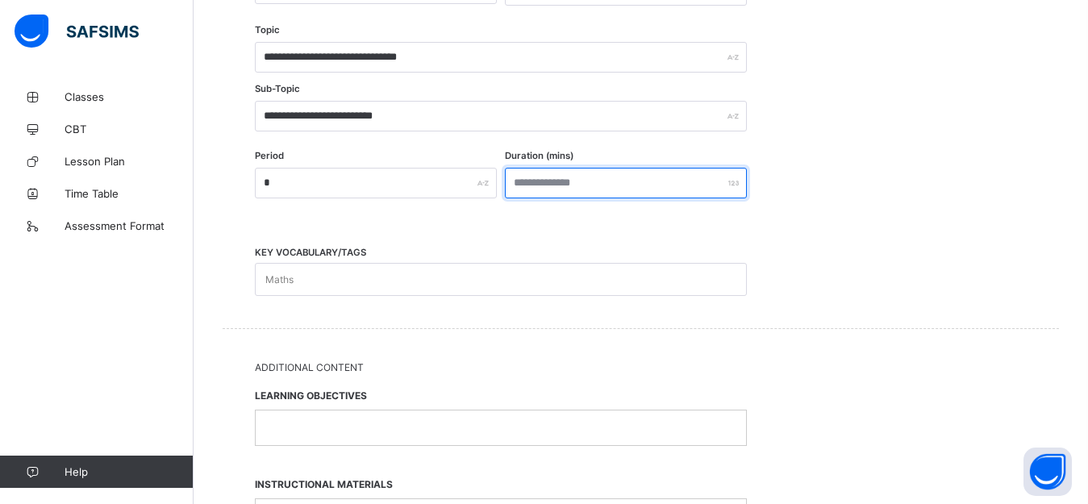
type input "**"
click at [380, 278] on div "Maths" at bounding box center [486, 279] width 460 height 31
type input "********"
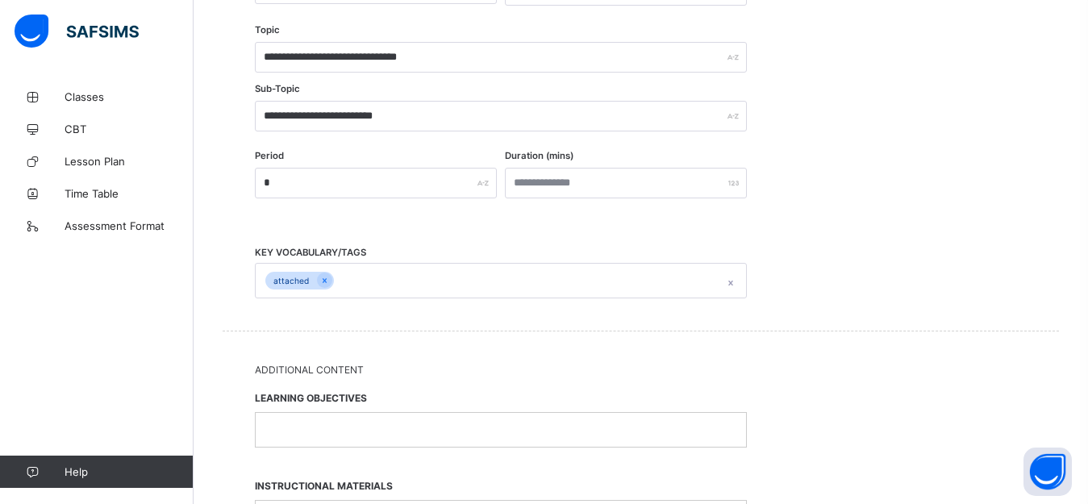
click at [335, 430] on p at bounding box center [501, 430] width 466 height 15
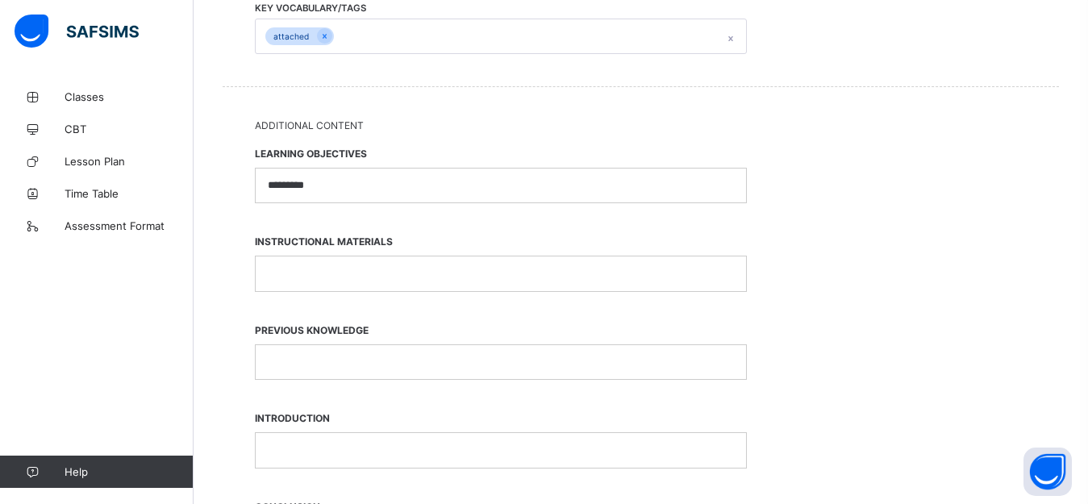
scroll to position [702, 0]
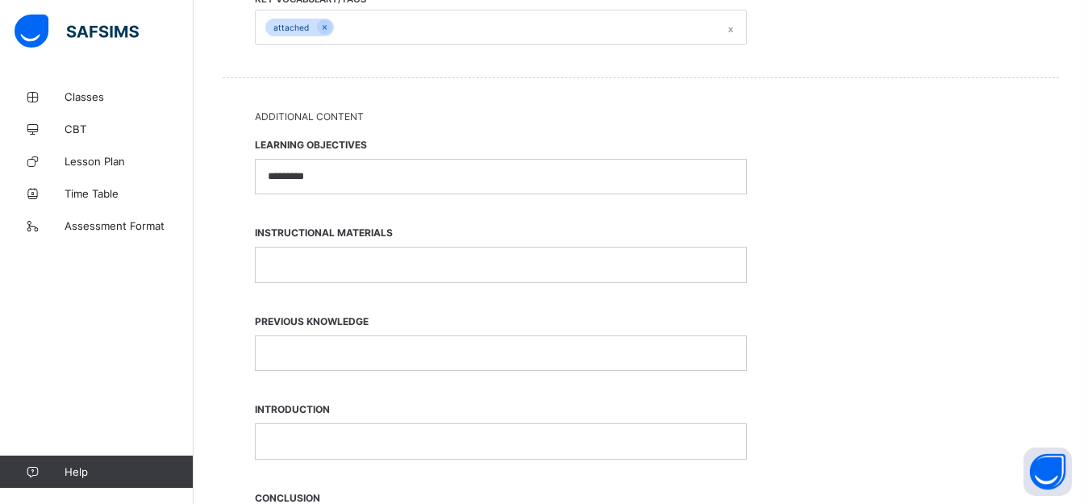
click at [390, 269] on p at bounding box center [501, 264] width 466 height 15
click at [331, 352] on p at bounding box center [501, 353] width 466 height 15
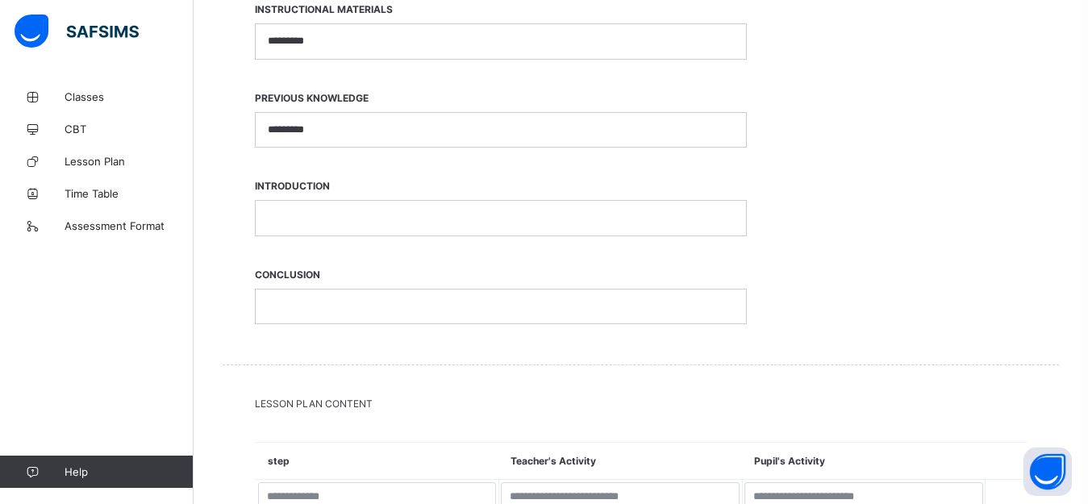
scroll to position [928, 0]
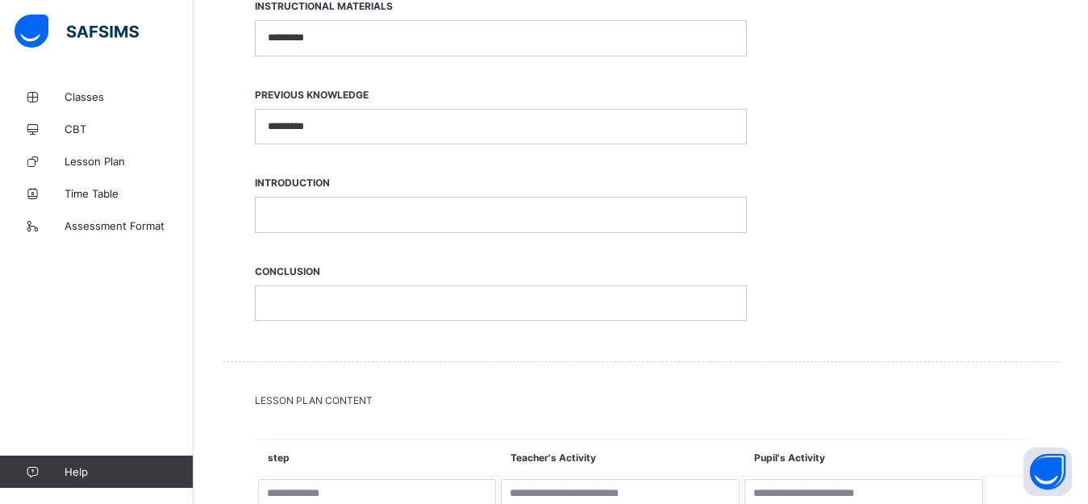
click at [385, 210] on p at bounding box center [501, 214] width 466 height 15
click at [344, 300] on p at bounding box center [501, 303] width 466 height 15
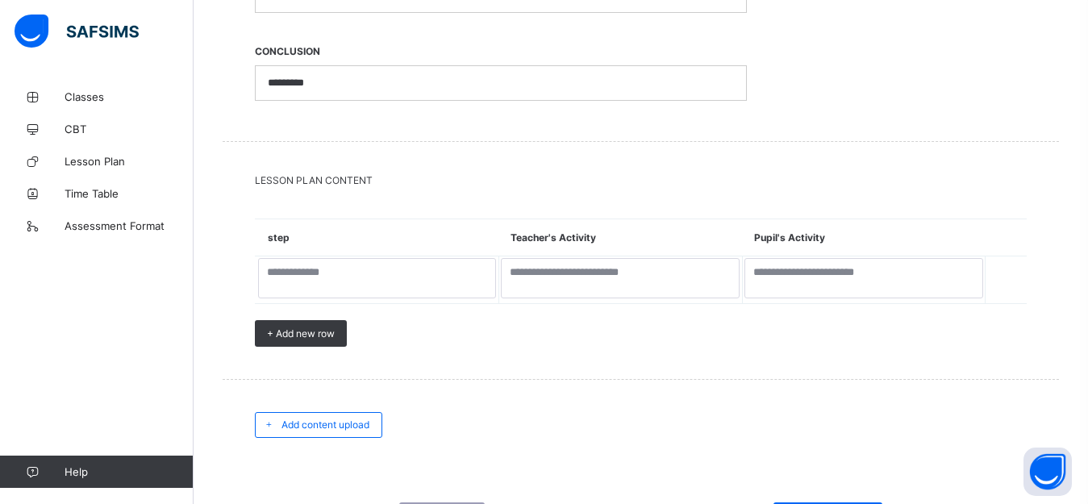
scroll to position [1146, 0]
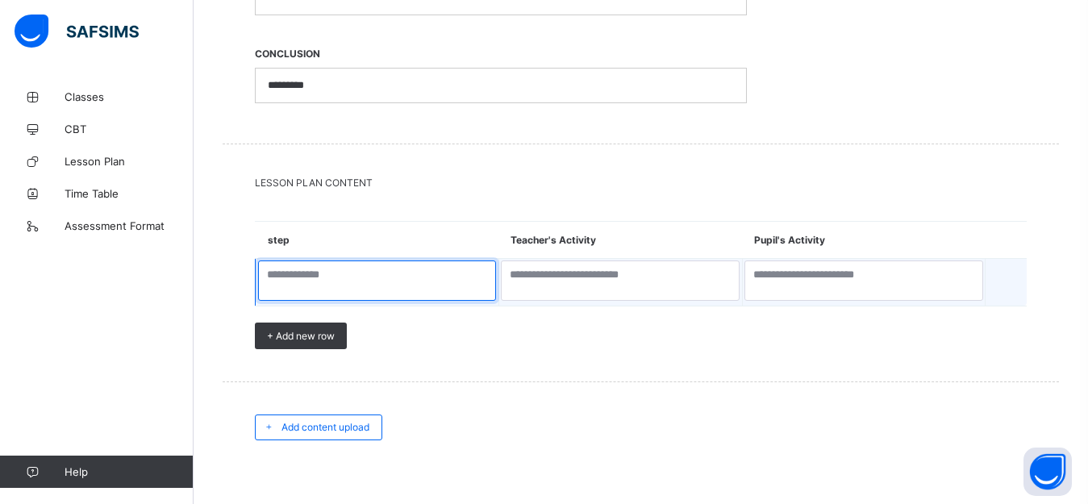
click at [385, 287] on textarea at bounding box center [377, 280] width 239 height 40
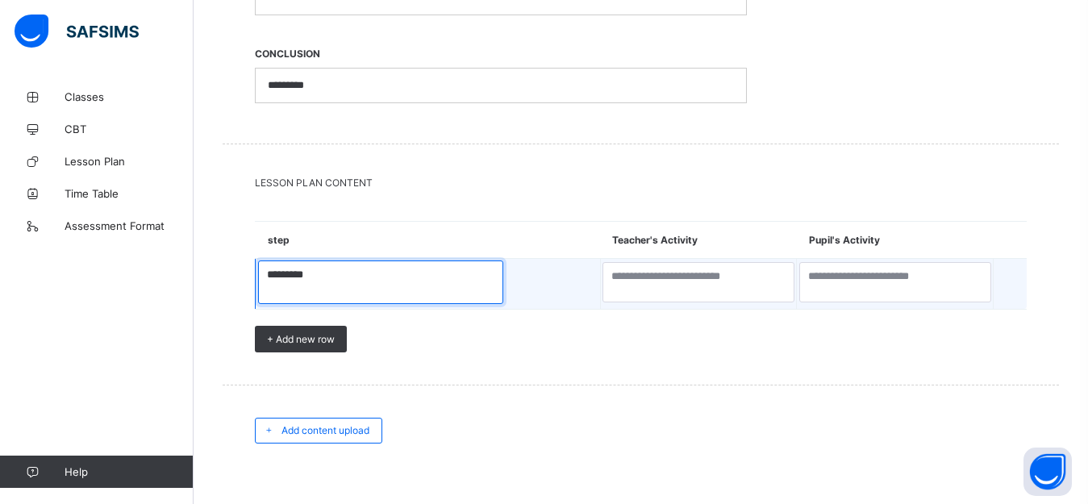
type textarea "********"
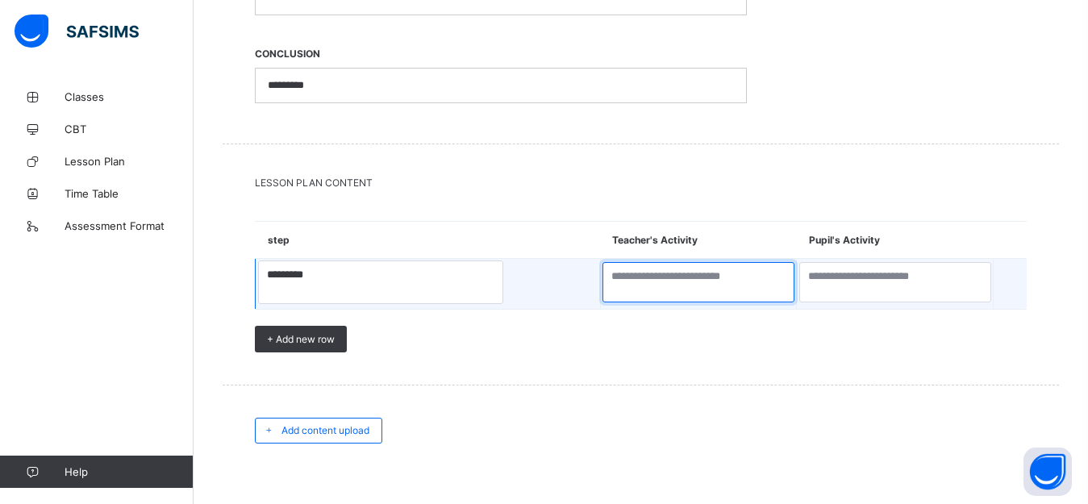
click at [602, 285] on textarea at bounding box center [698, 282] width 192 height 40
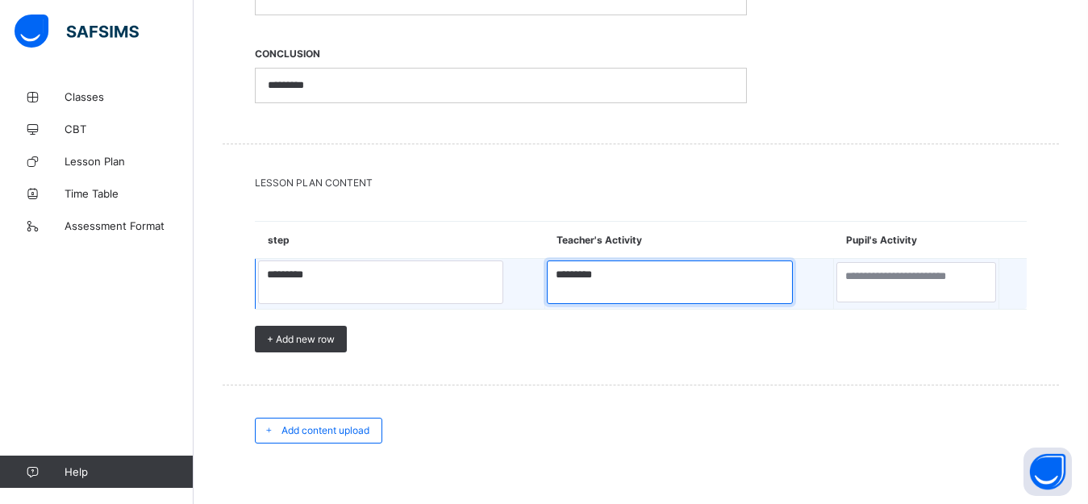
type textarea "********"
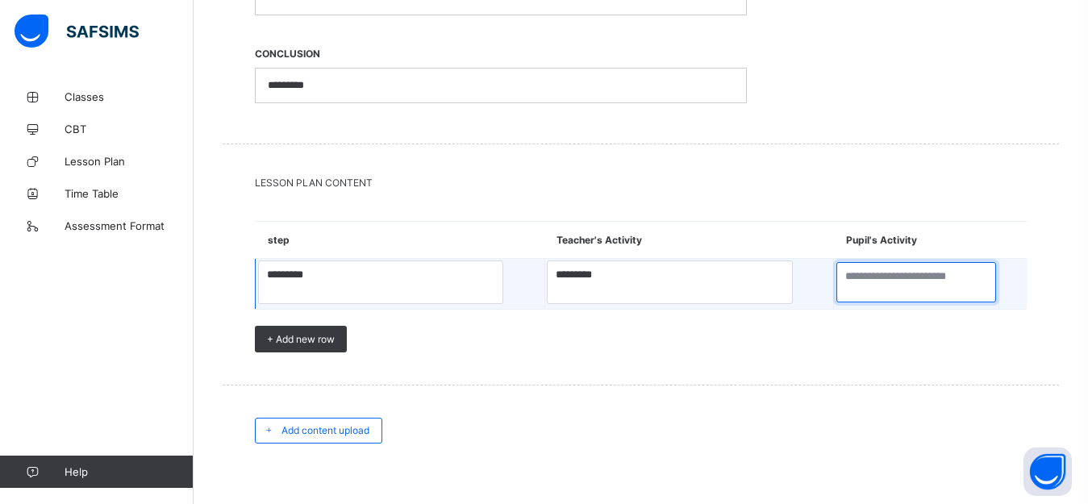
click at [836, 281] on textarea at bounding box center [916, 282] width 160 height 40
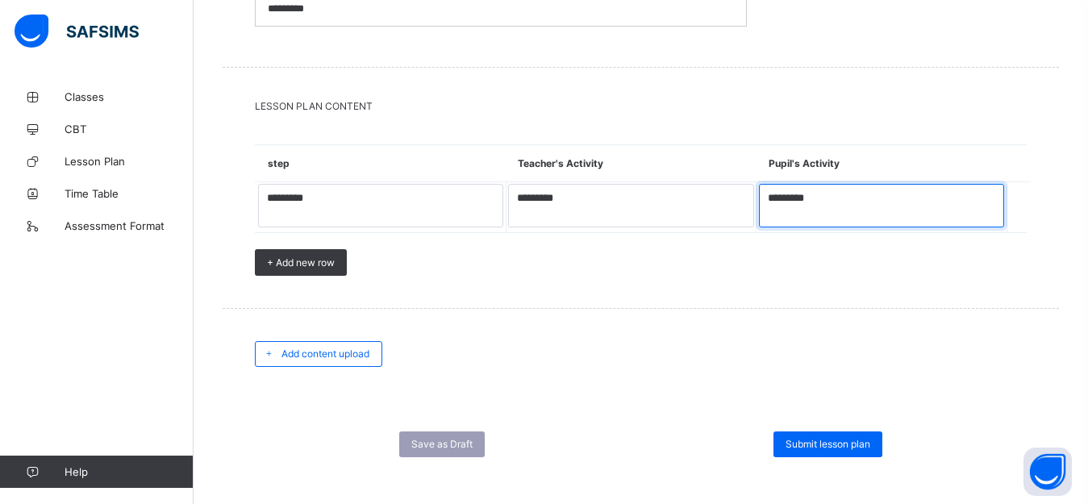
scroll to position [1232, 0]
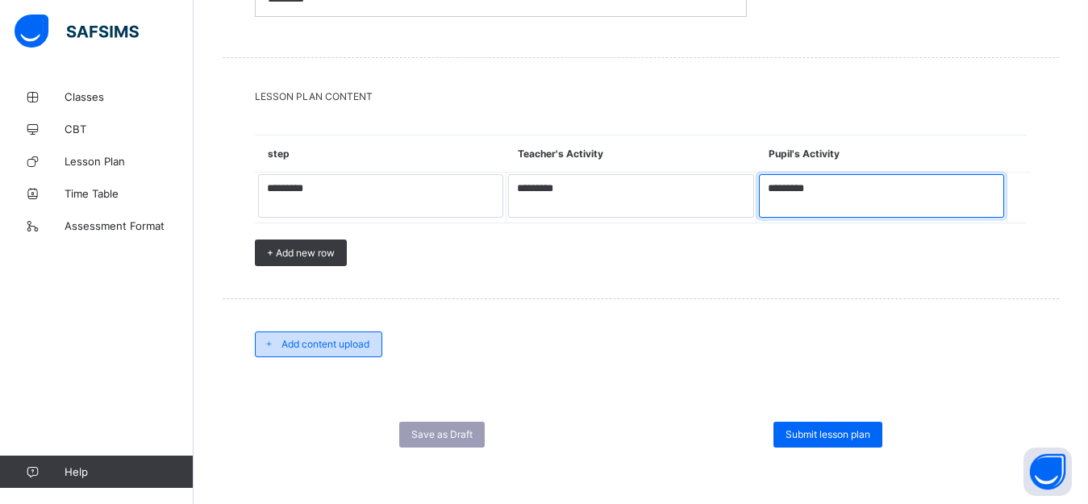
type textarea "********"
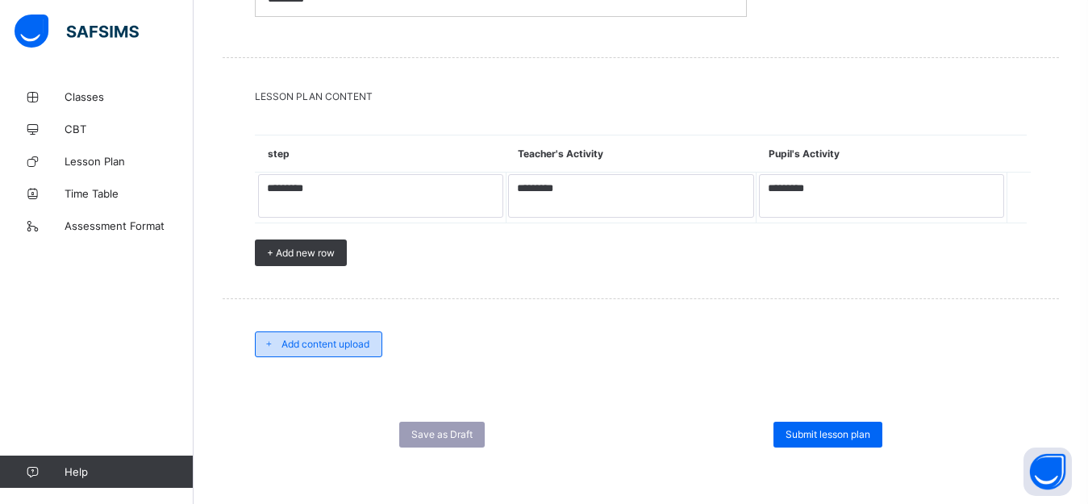
click at [319, 348] on span "Add content upload" at bounding box center [325, 344] width 88 height 12
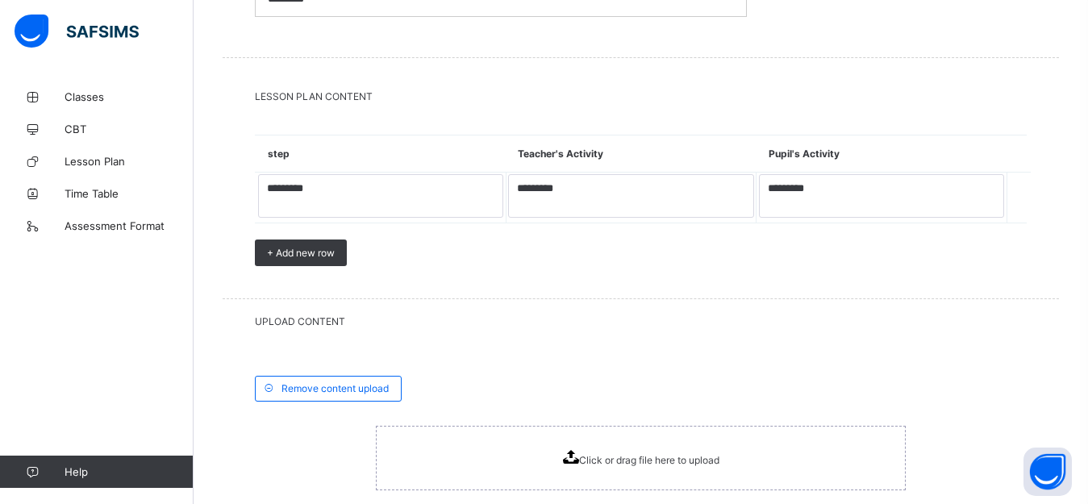
click at [615, 457] on span "Click or drag file here to upload" at bounding box center [649, 460] width 140 height 12
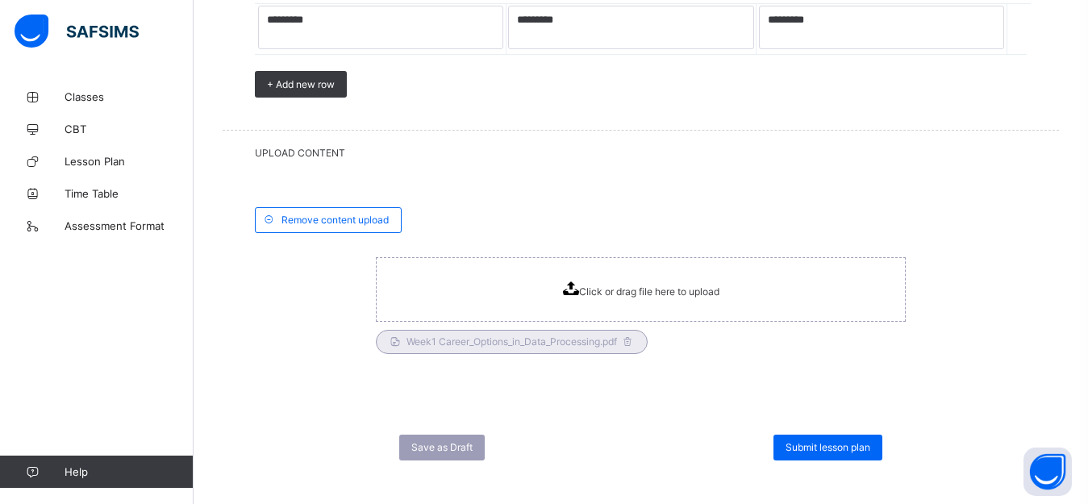
scroll to position [1414, 0]
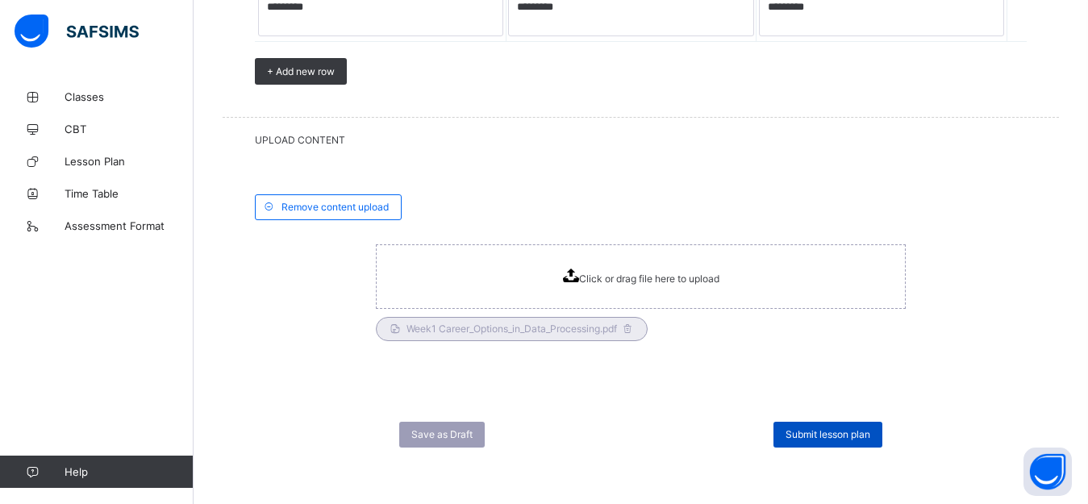
click at [836, 429] on span "Submit lesson plan" at bounding box center [828, 434] width 85 height 12
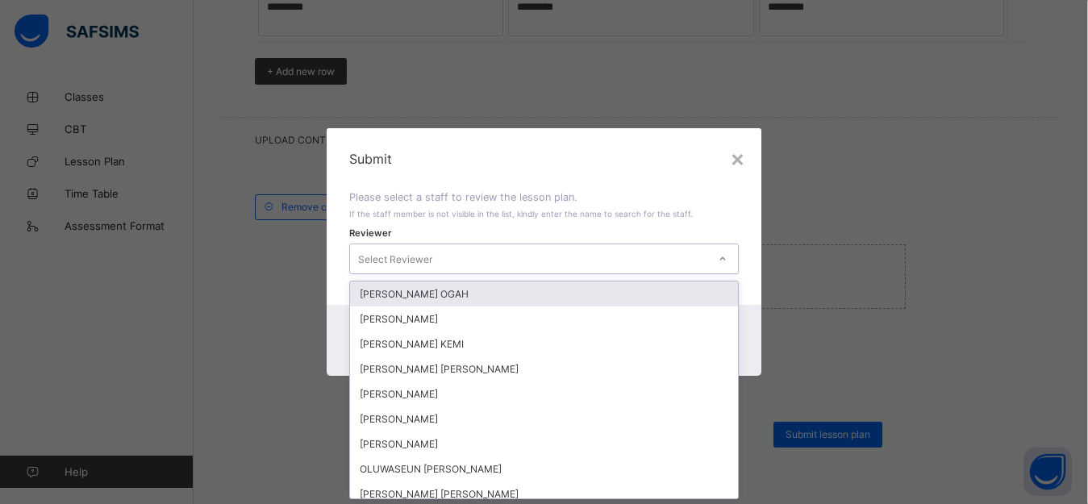
click at [515, 267] on div "Select Reviewer" at bounding box center [529, 259] width 358 height 23
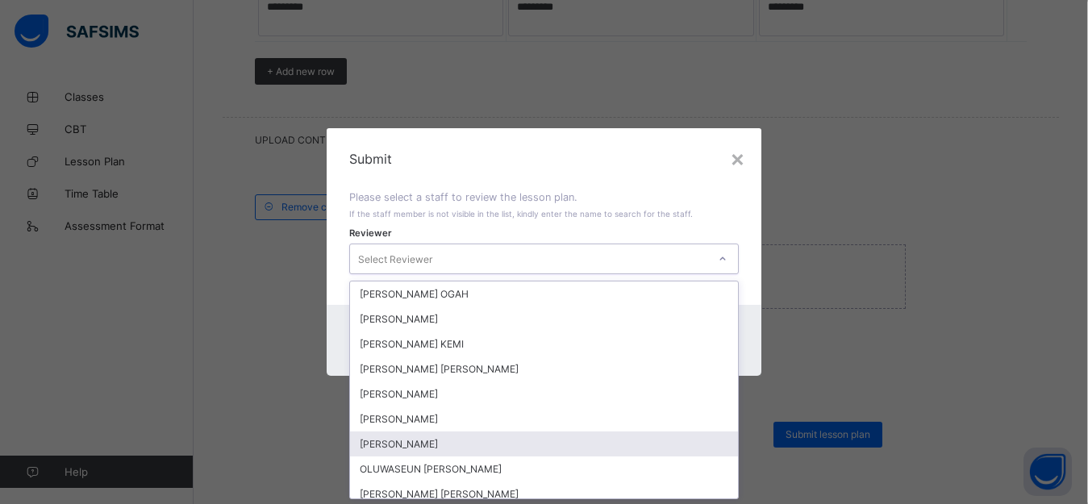
click at [410, 443] on div "[PERSON_NAME]" at bounding box center [544, 443] width 389 height 25
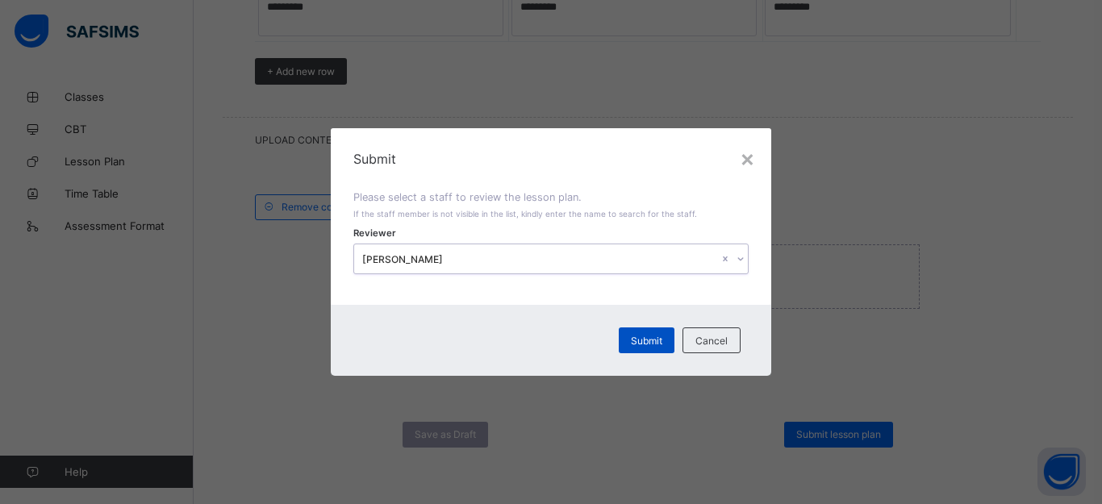
click at [646, 337] on span "Submit" at bounding box center [646, 341] width 31 height 12
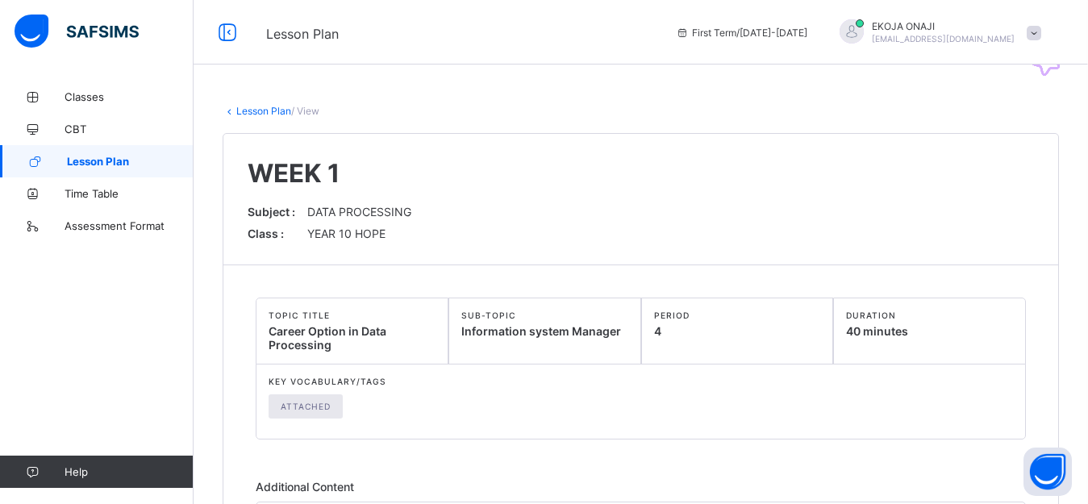
click at [91, 161] on span "Lesson Plan" at bounding box center [130, 161] width 127 height 13
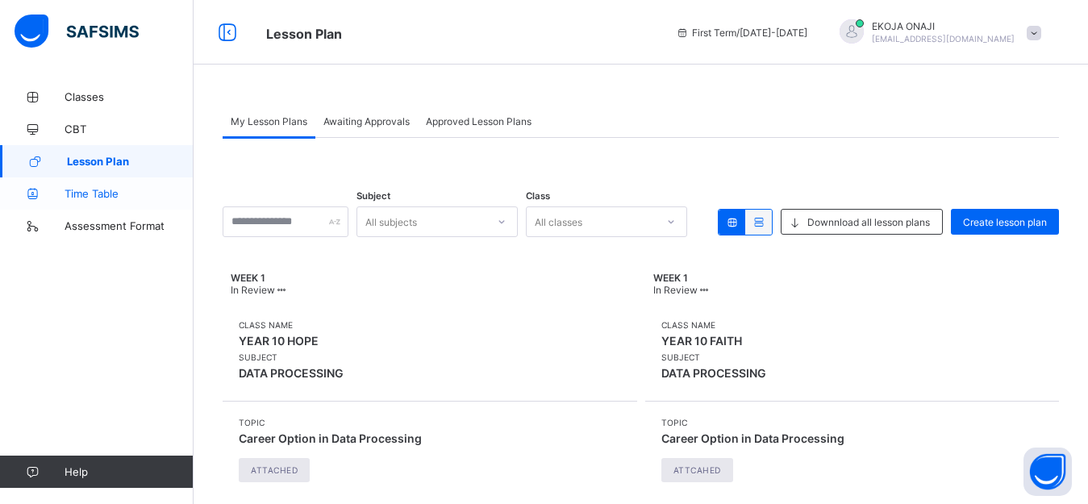
click at [102, 191] on span "Time Table" at bounding box center [129, 193] width 129 height 13
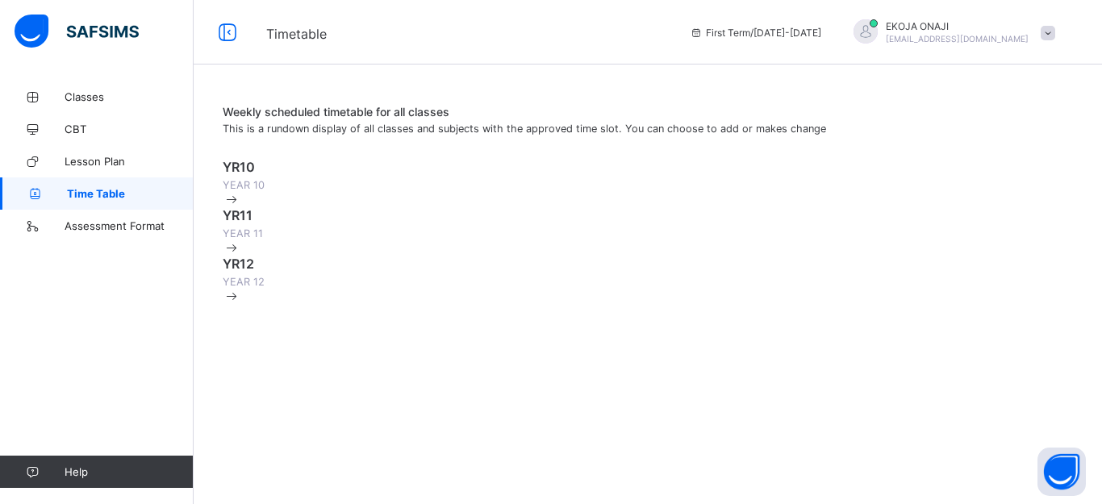
click at [736, 181] on div "YR10 YEAR 10" at bounding box center [648, 175] width 850 height 32
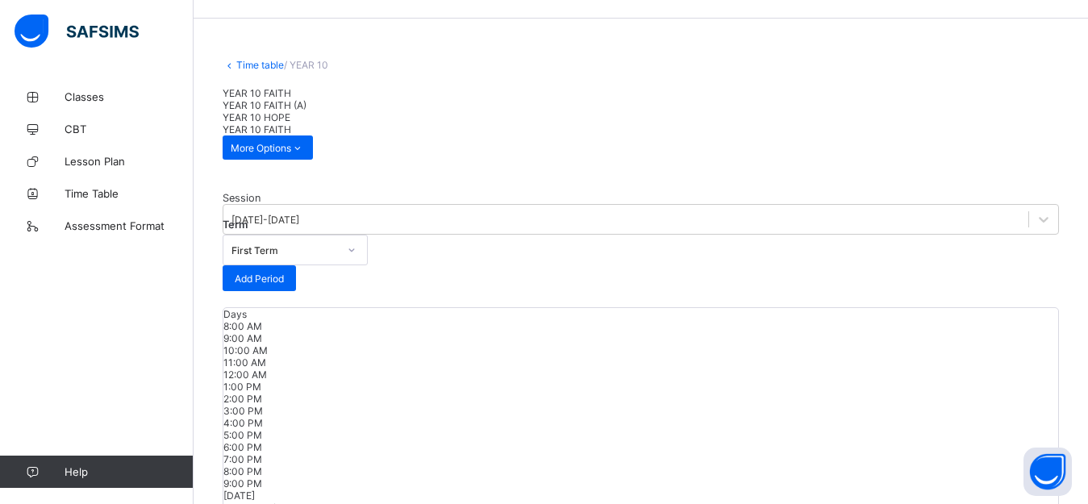
scroll to position [40, 0]
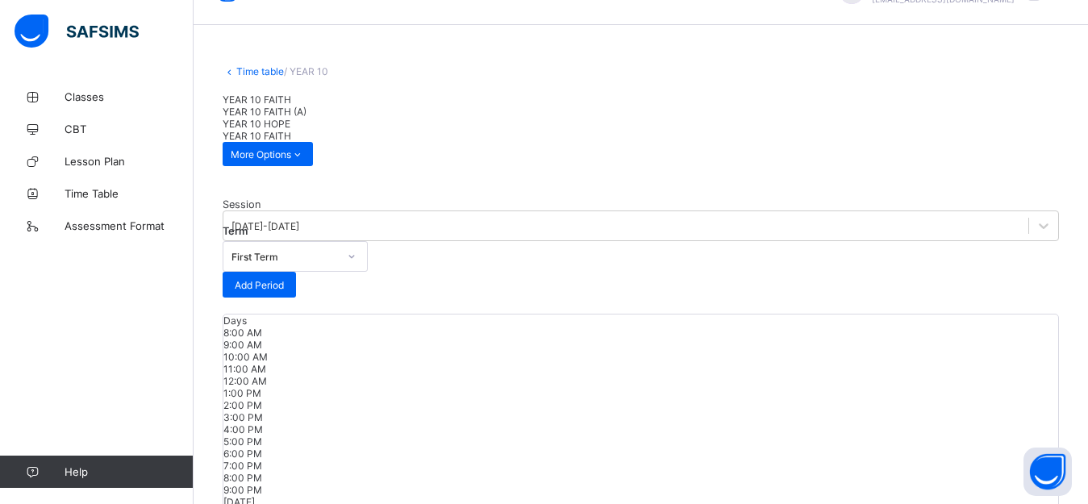
click at [306, 118] on span "YEAR 10 FAITH (A)" at bounding box center [265, 112] width 84 height 12
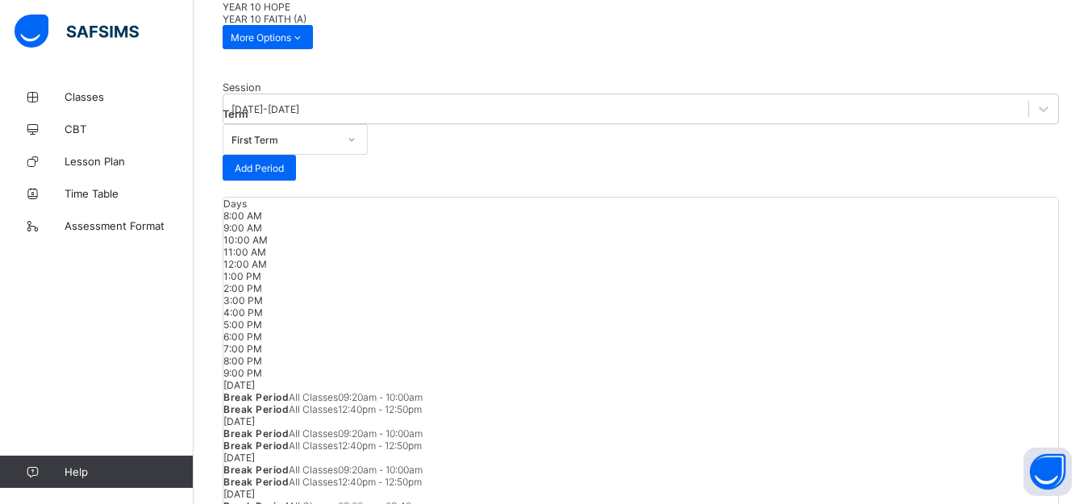
scroll to position [0, 0]
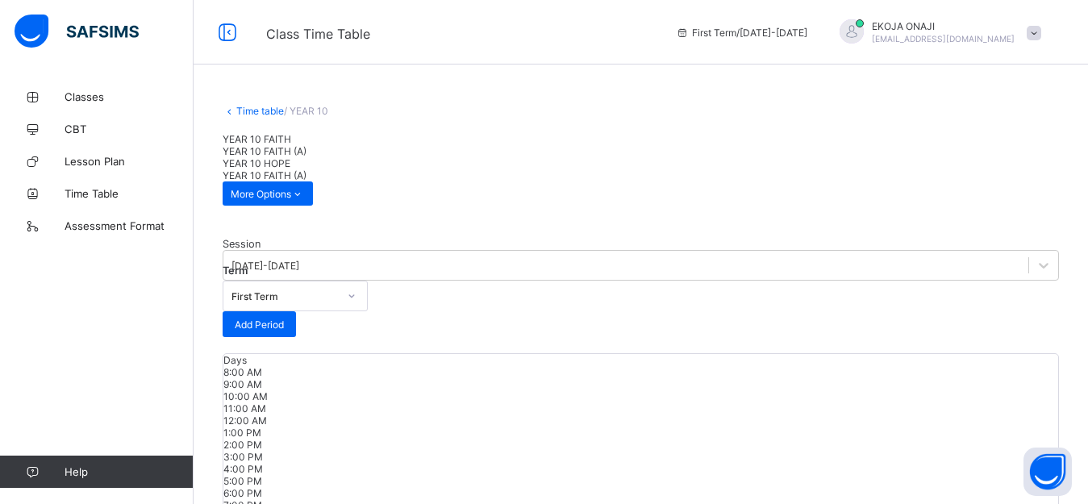
click at [290, 163] on span "YEAR 10 HOPE" at bounding box center [257, 163] width 68 height 12
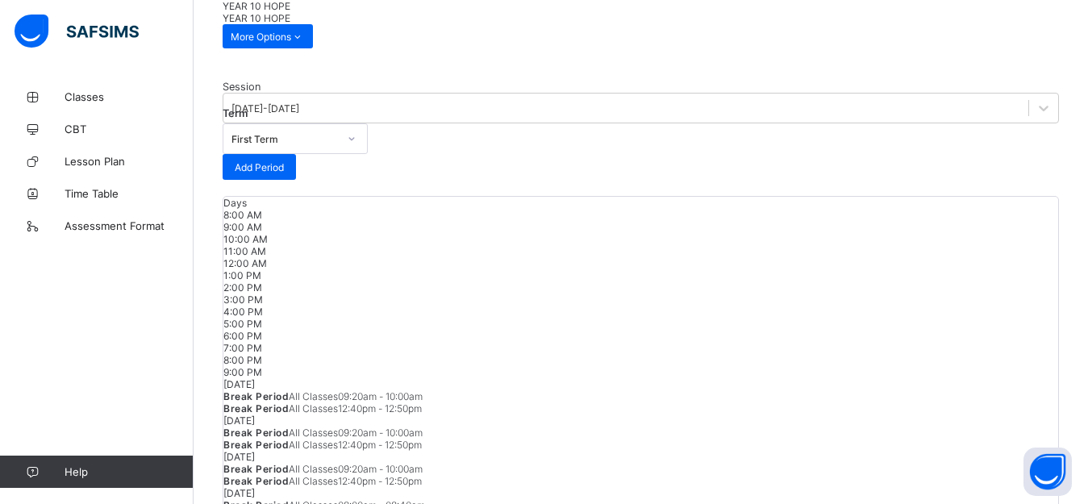
scroll to position [156, 0]
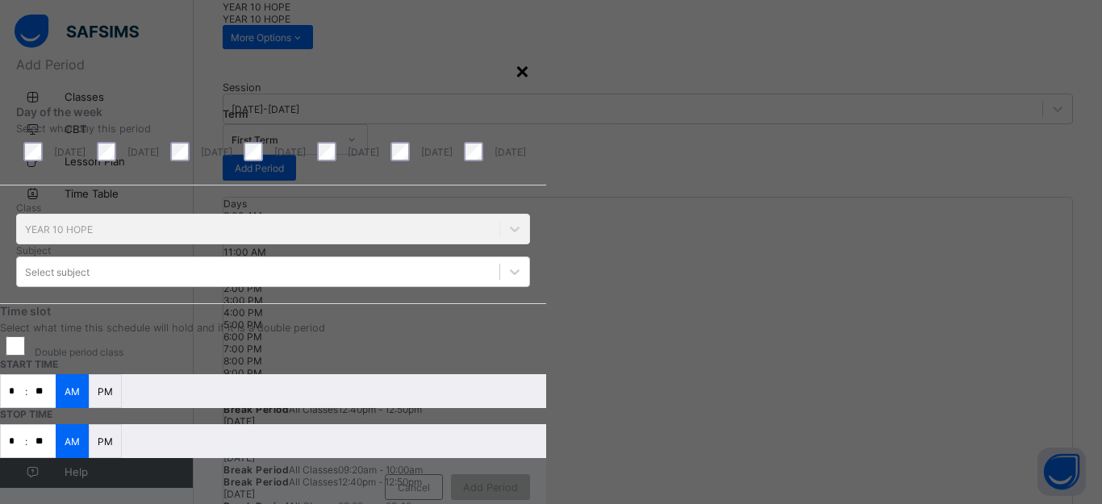
click at [530, 71] on div "×" at bounding box center [522, 69] width 15 height 27
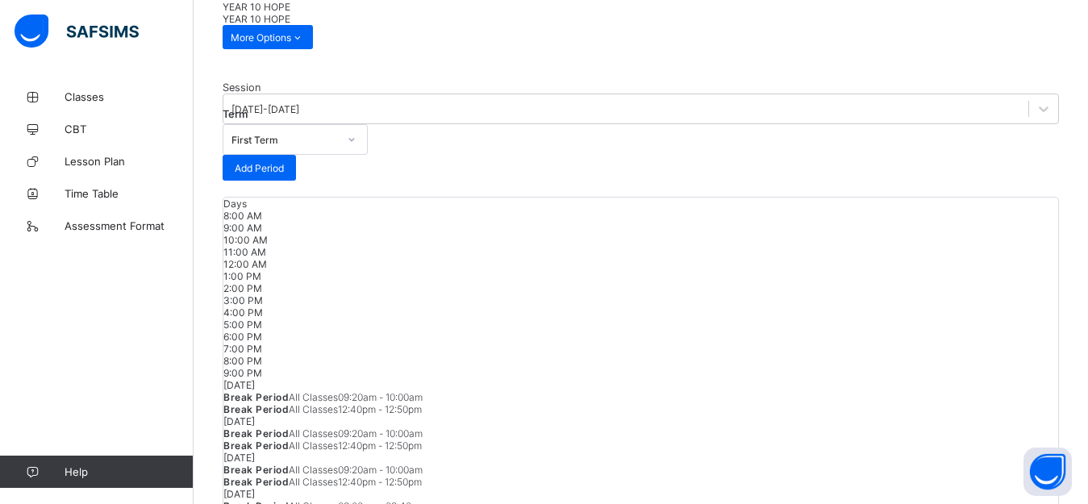
scroll to position [0, 0]
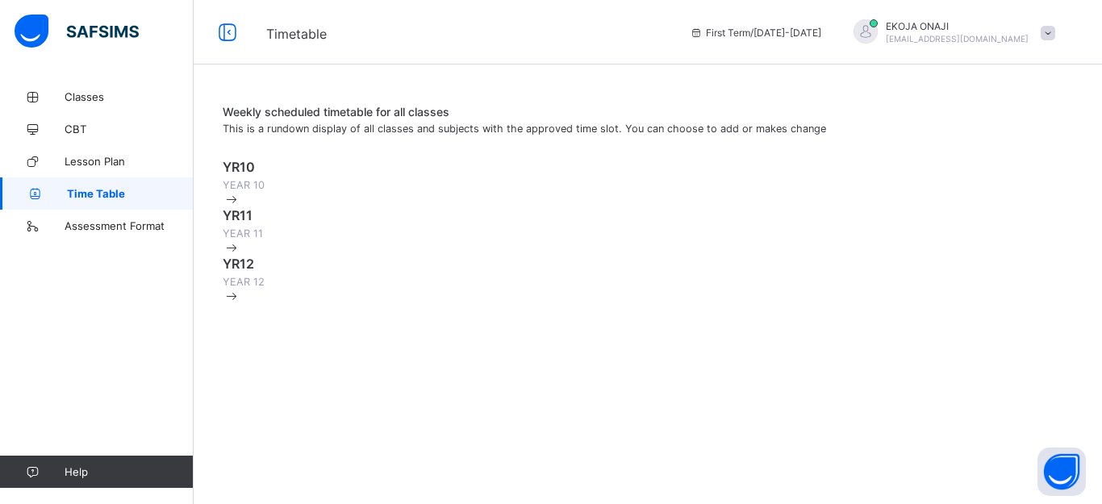
click at [635, 240] on div "YR11 YEAR 11" at bounding box center [648, 223] width 850 height 32
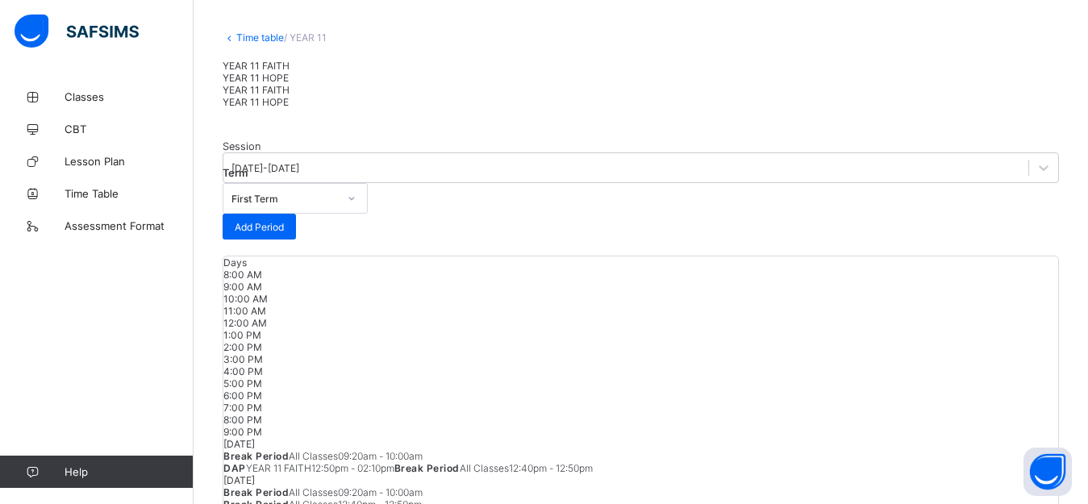
scroll to position [60, 0]
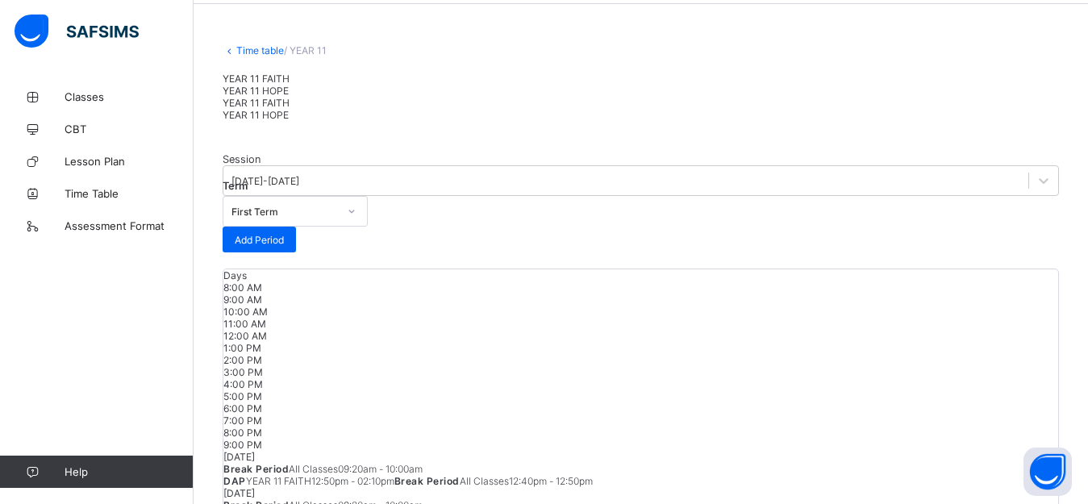
click at [289, 97] on span "YEAR 11 HOPE" at bounding box center [256, 91] width 66 height 12
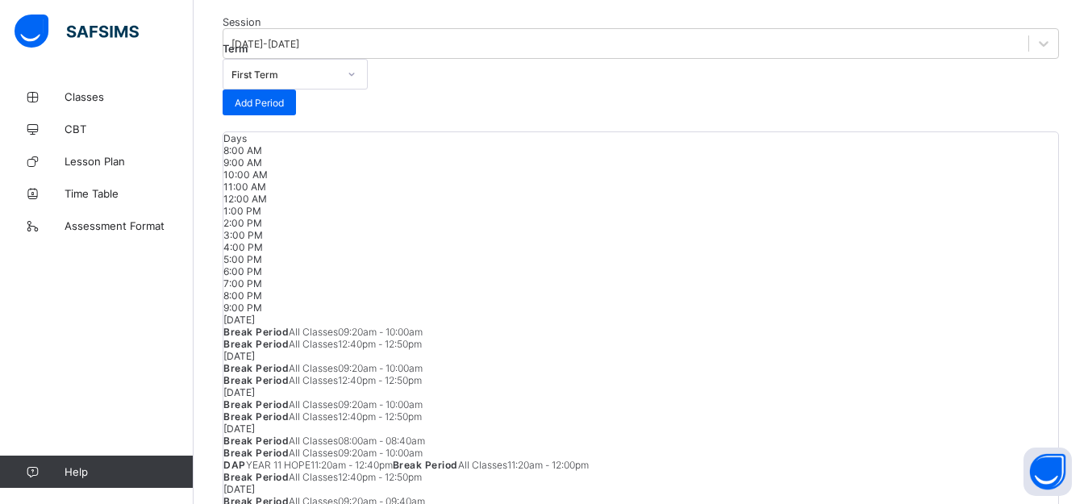
scroll to position [0, 0]
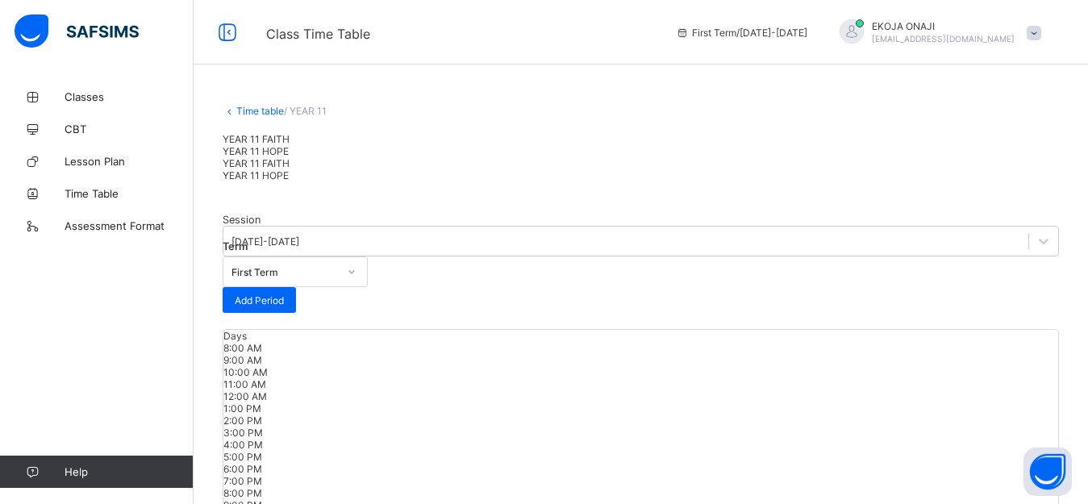
click at [252, 111] on link "Time table" at bounding box center [260, 111] width 48 height 12
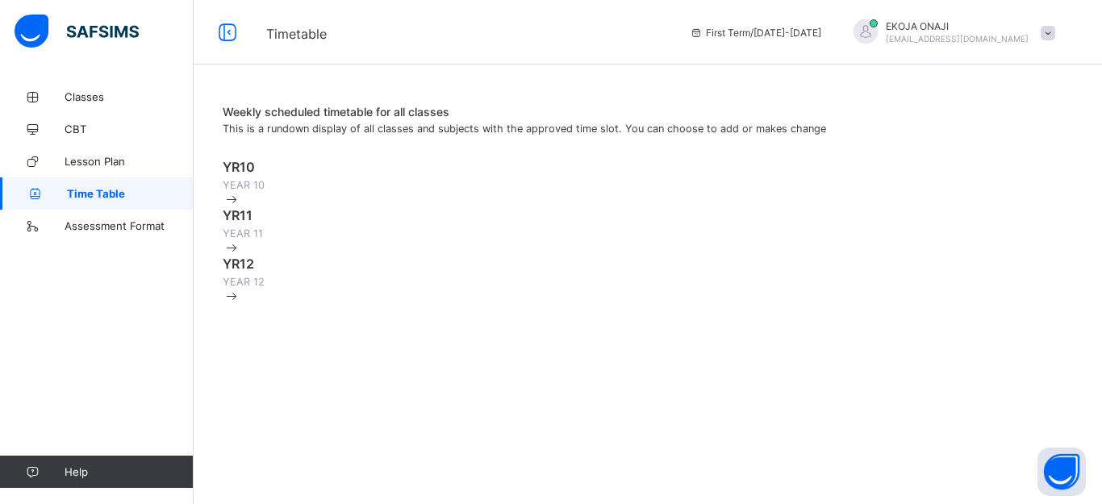
click at [377, 288] on div "YR12 YEAR 12" at bounding box center [648, 272] width 850 height 32
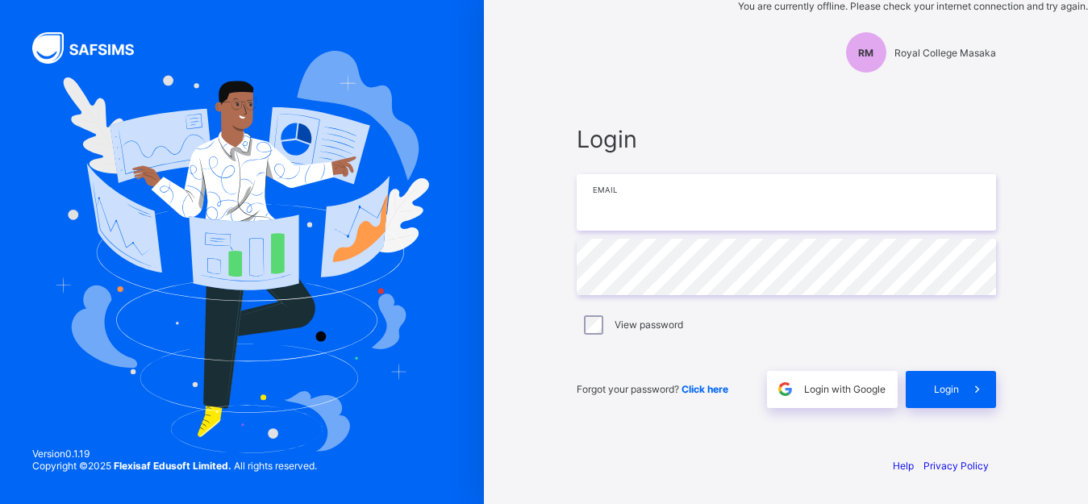
type input "**********"
